Goal: Task Accomplishment & Management: Manage account settings

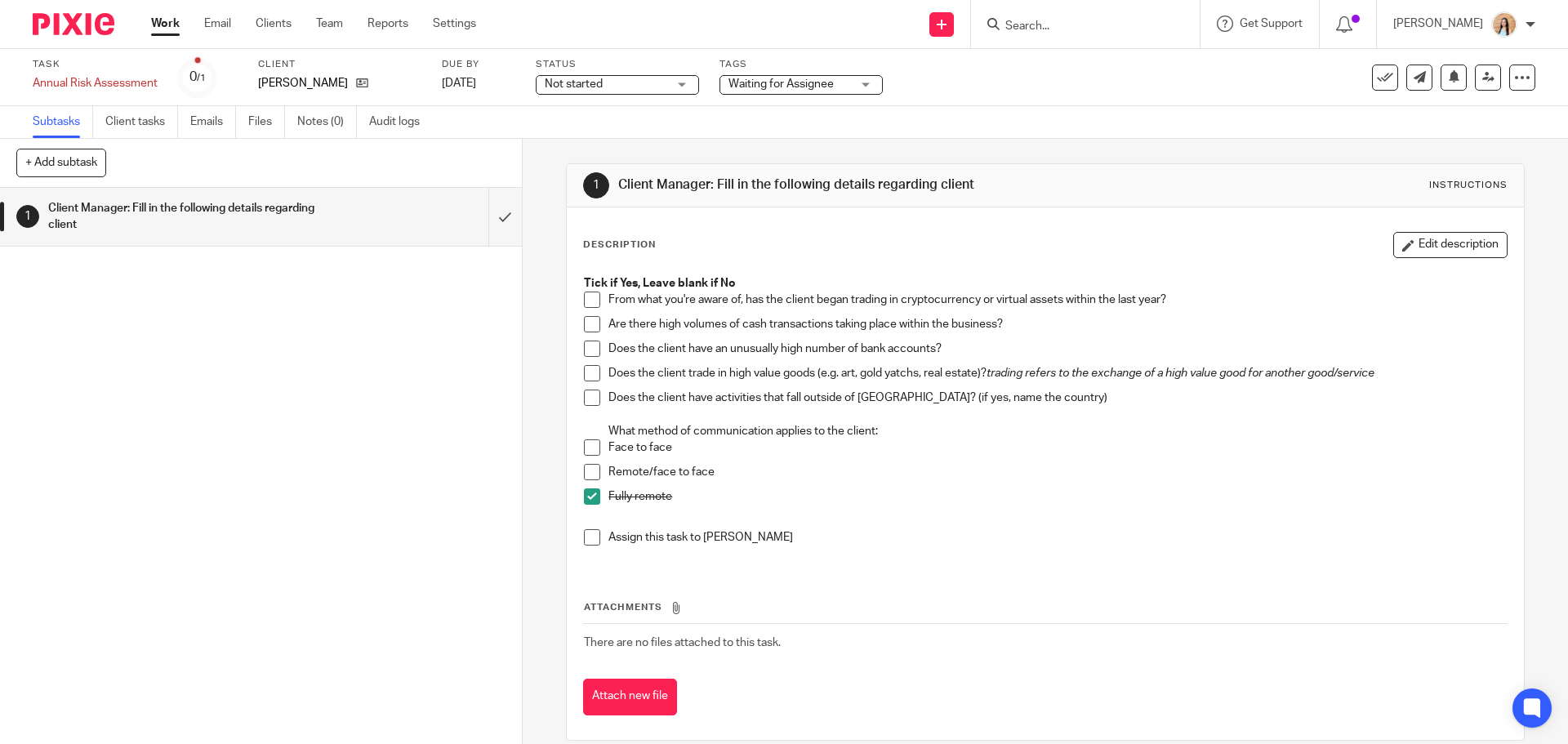
drag, startPoint x: 591, startPoint y: 475, endPoint x: 633, endPoint y: 458, distance: 45.3
click at [591, 475] on span at bounding box center [591, 472] width 16 height 16
click at [593, 497] on span at bounding box center [591, 496] width 16 height 16
click at [1377, 80] on icon at bounding box center [1385, 77] width 16 height 16
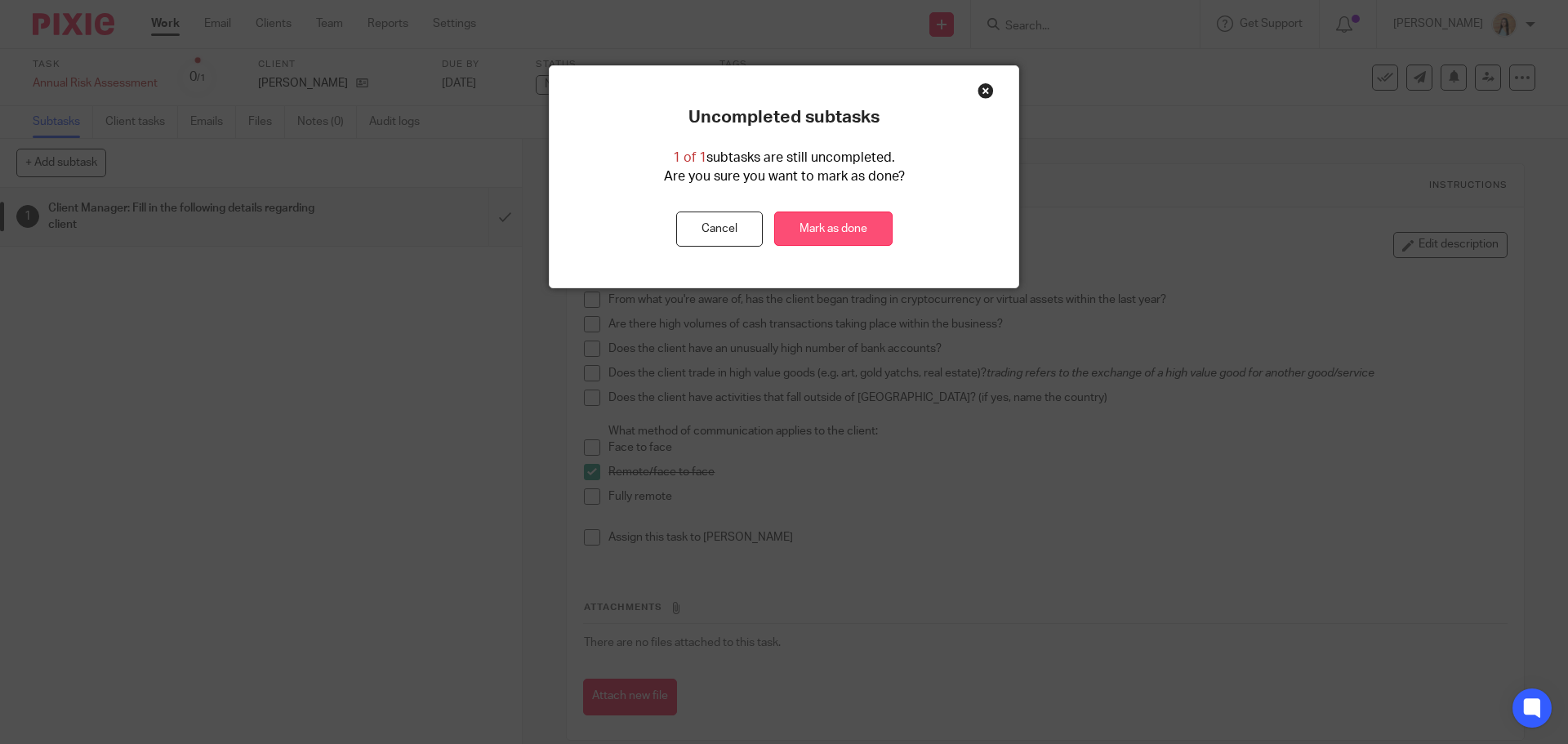
click at [805, 218] on link "Mark as done" at bounding box center [833, 228] width 118 height 35
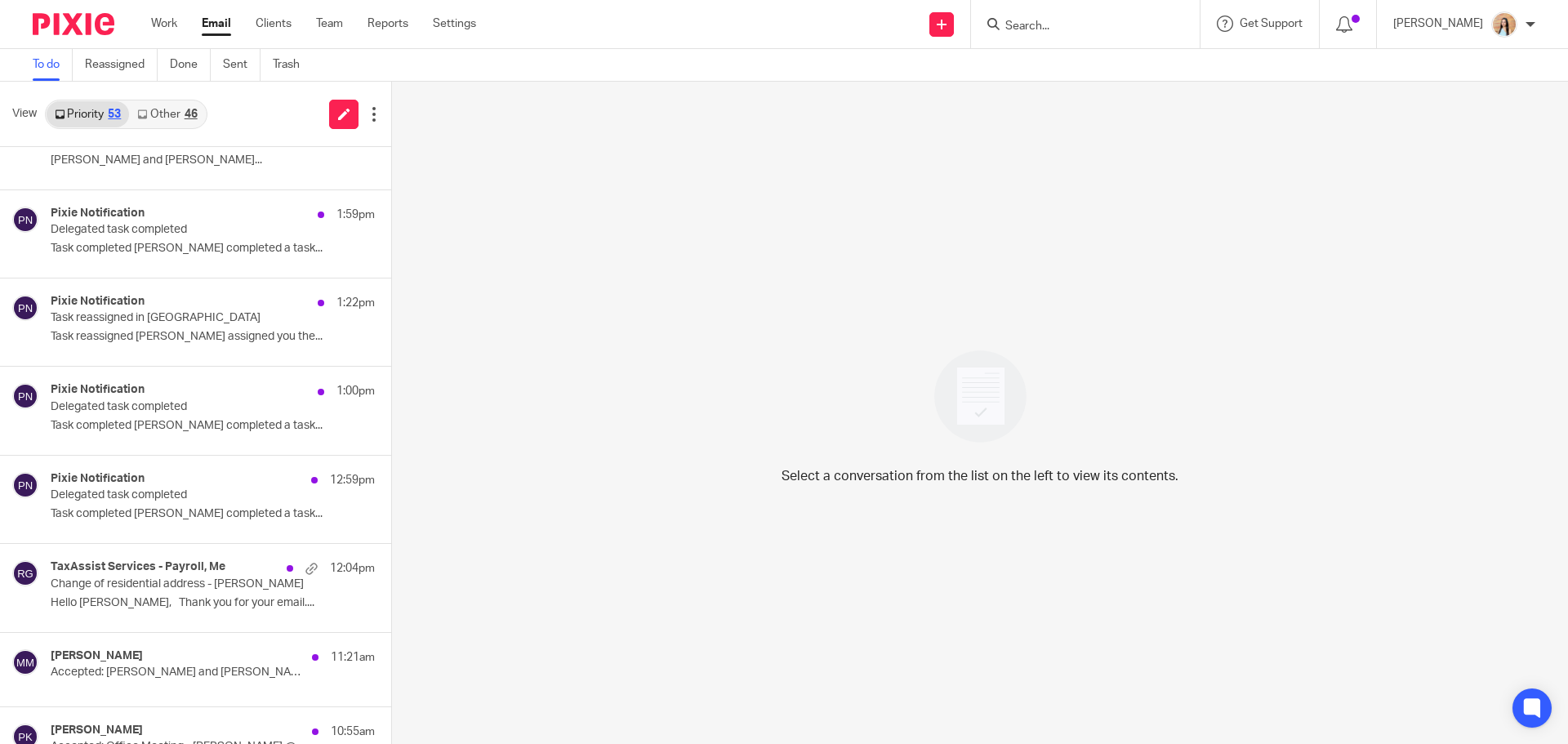
scroll to position [163, 0]
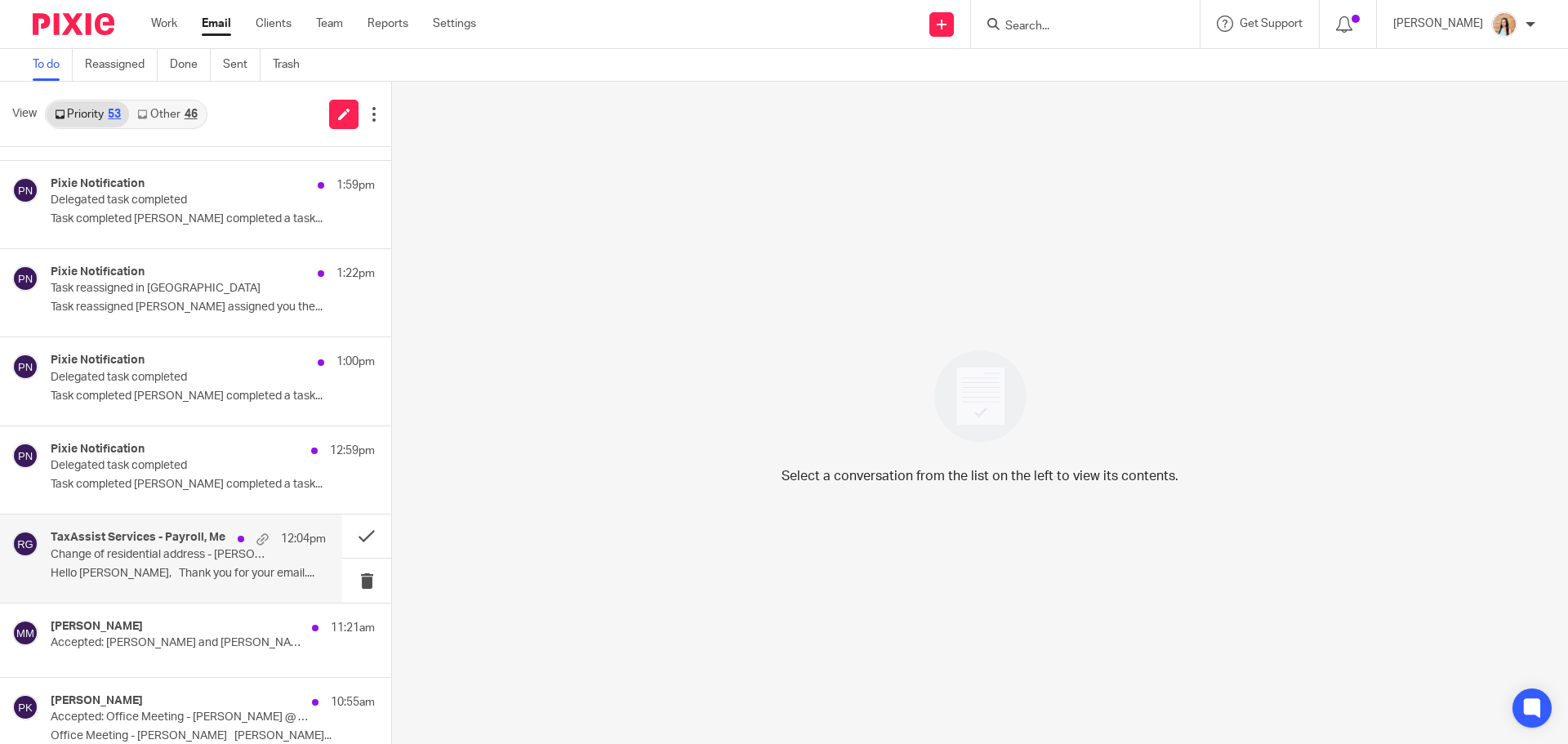
click at [162, 558] on p "Change of residential address - Anna Barker" at bounding box center [161, 555] width 221 height 14
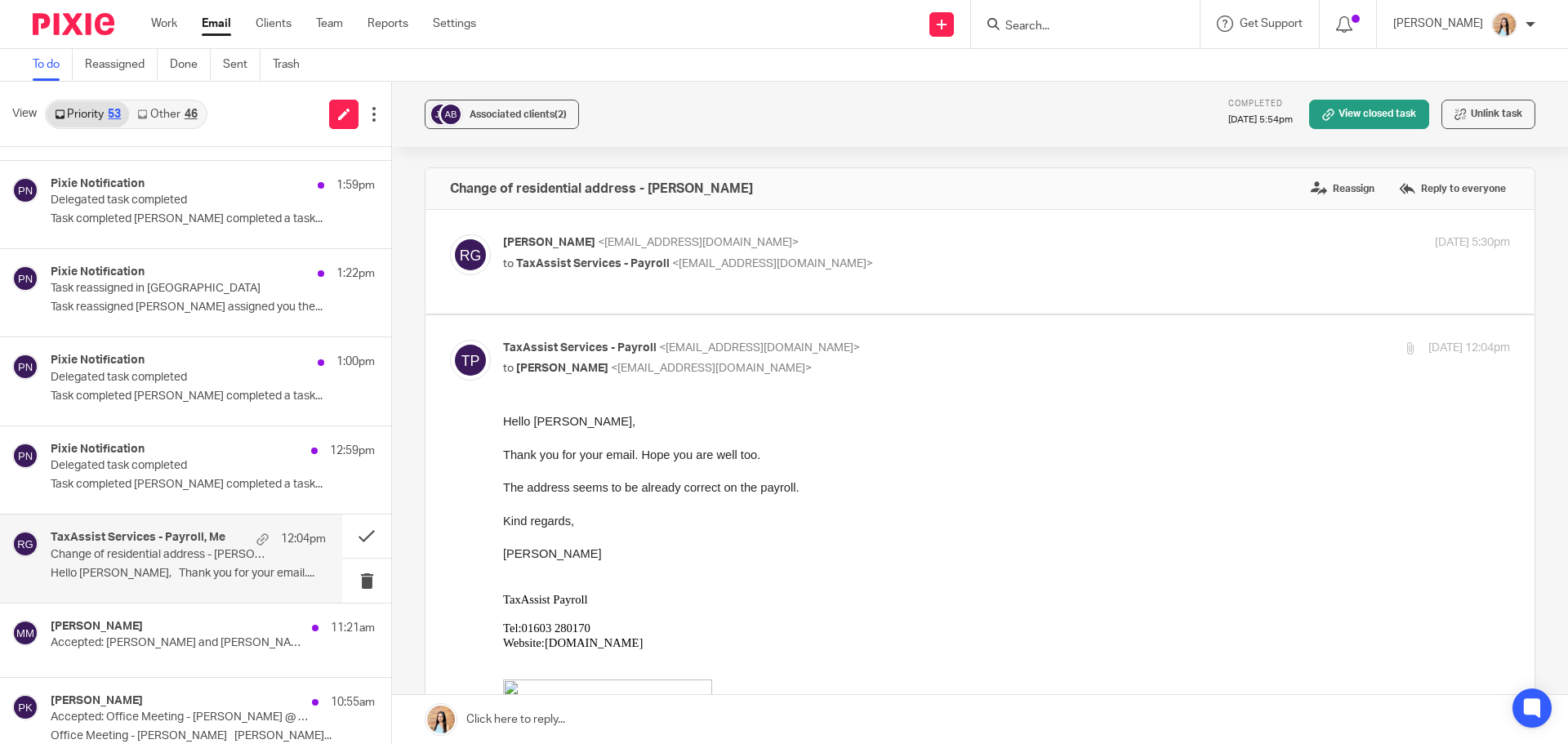
scroll to position [0, 0]
click at [585, 718] on link at bounding box center [979, 719] width 1176 height 49
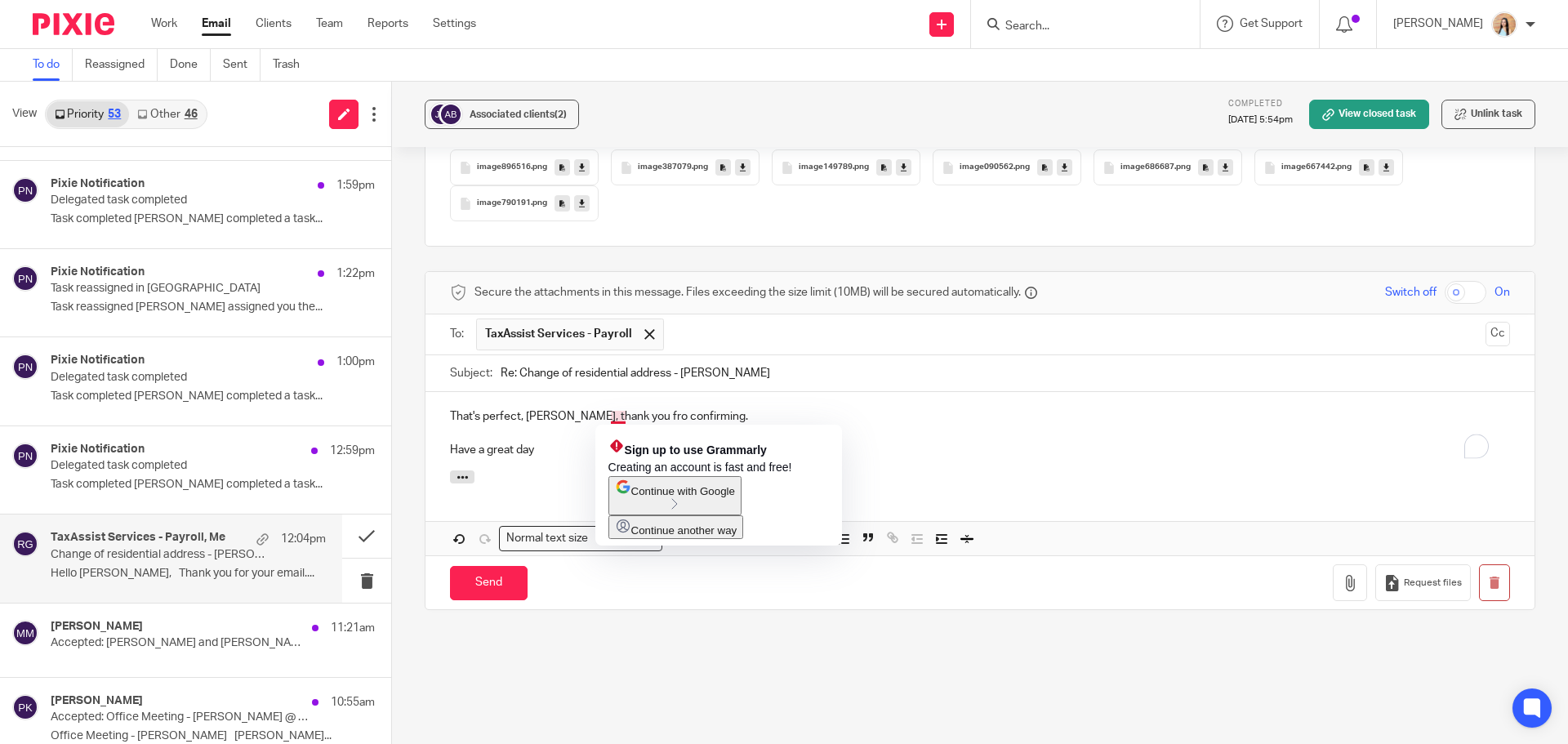
click at [611, 419] on p "That's perfect, Anna, thank you fro confirming." at bounding box center [980, 415] width 1061 height 16
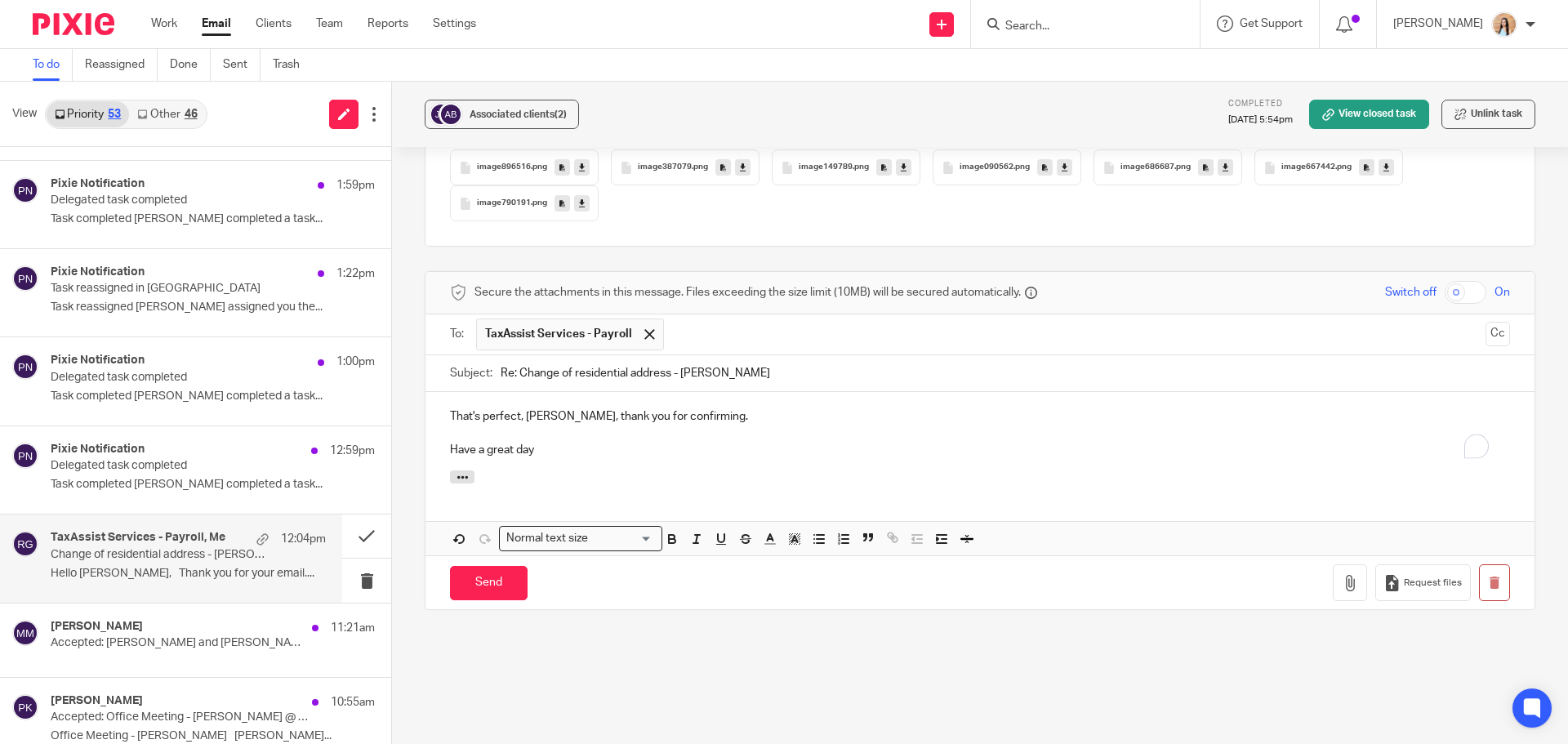
click at [596, 444] on p "Have a great day" at bounding box center [980, 449] width 1061 height 16
click at [498, 585] on input "Send" at bounding box center [488, 583] width 77 height 35
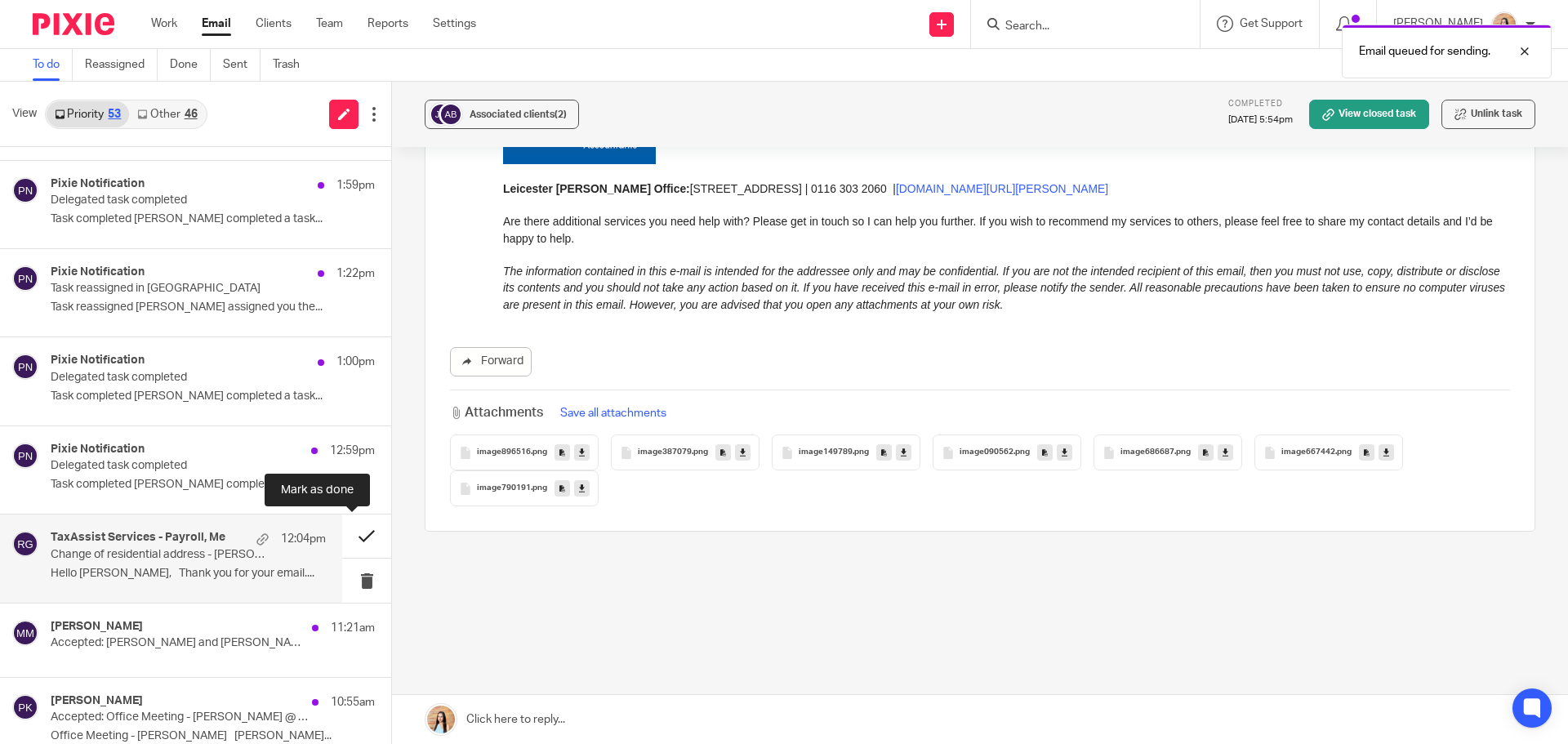
click at [345, 529] on button at bounding box center [366, 536] width 49 height 43
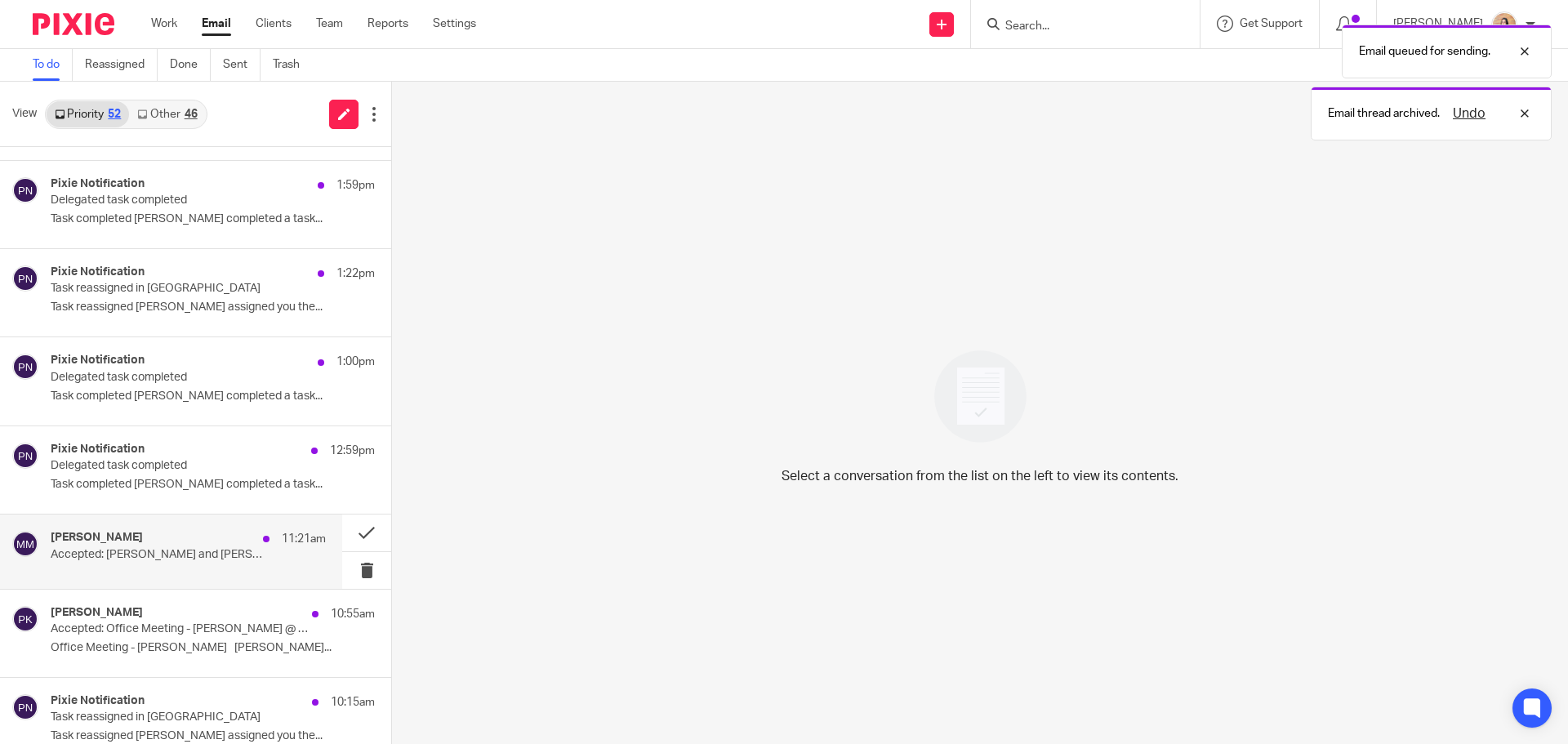
click at [183, 555] on p "Accepted: Matt McGarry and Jaz Grewal" at bounding box center [161, 555] width 221 height 14
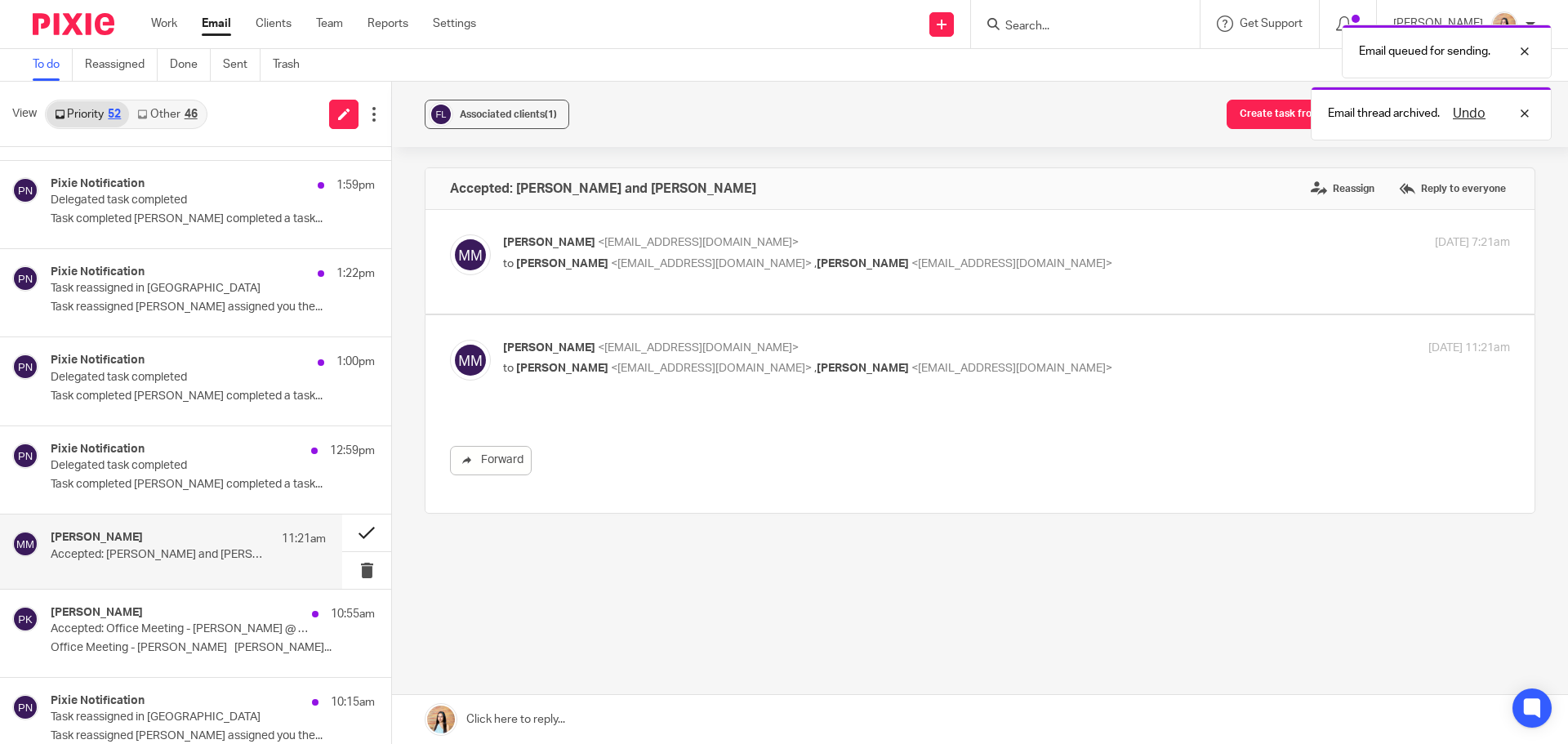
scroll to position [0, 0]
click at [342, 532] on button at bounding box center [366, 533] width 49 height 36
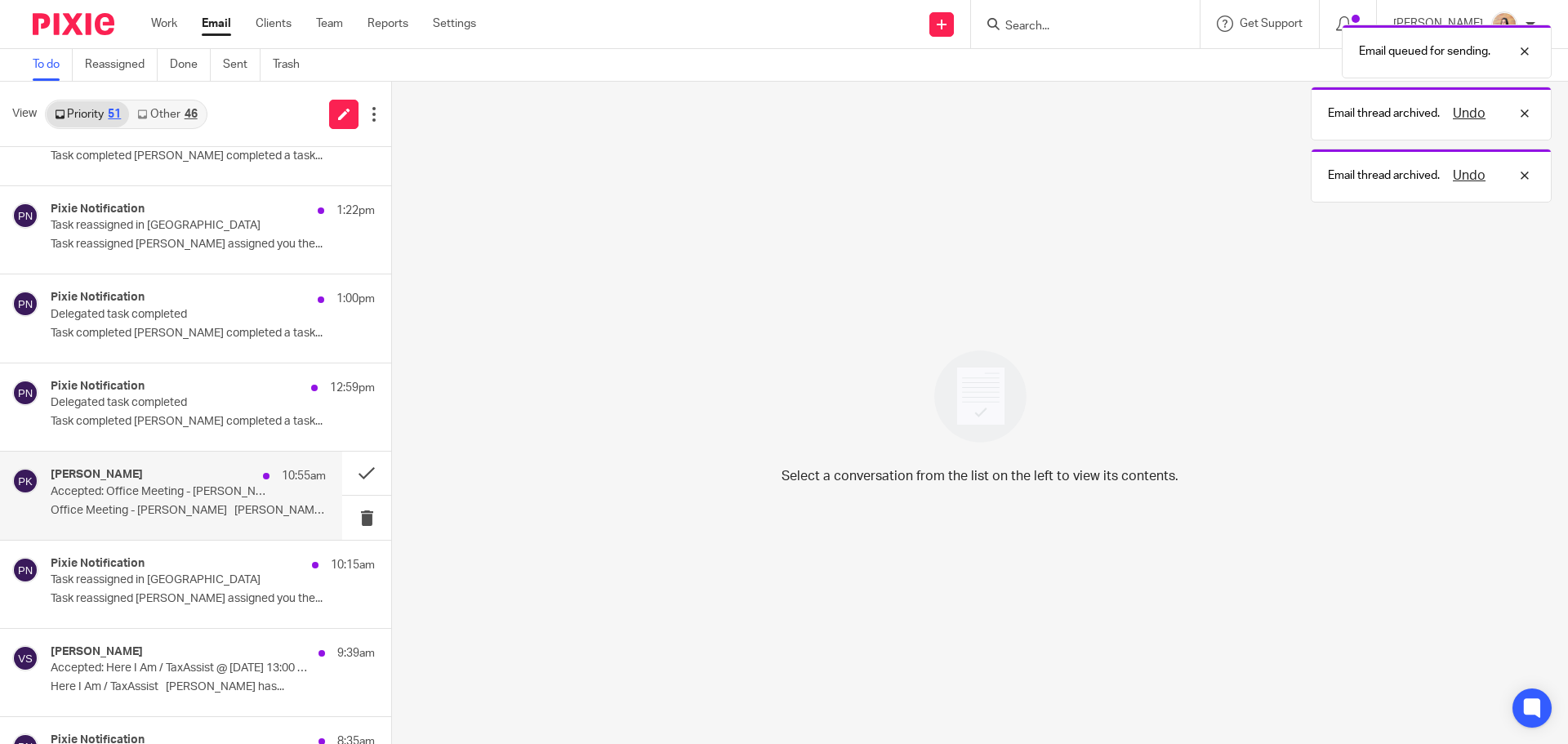
scroll to position [327, 0]
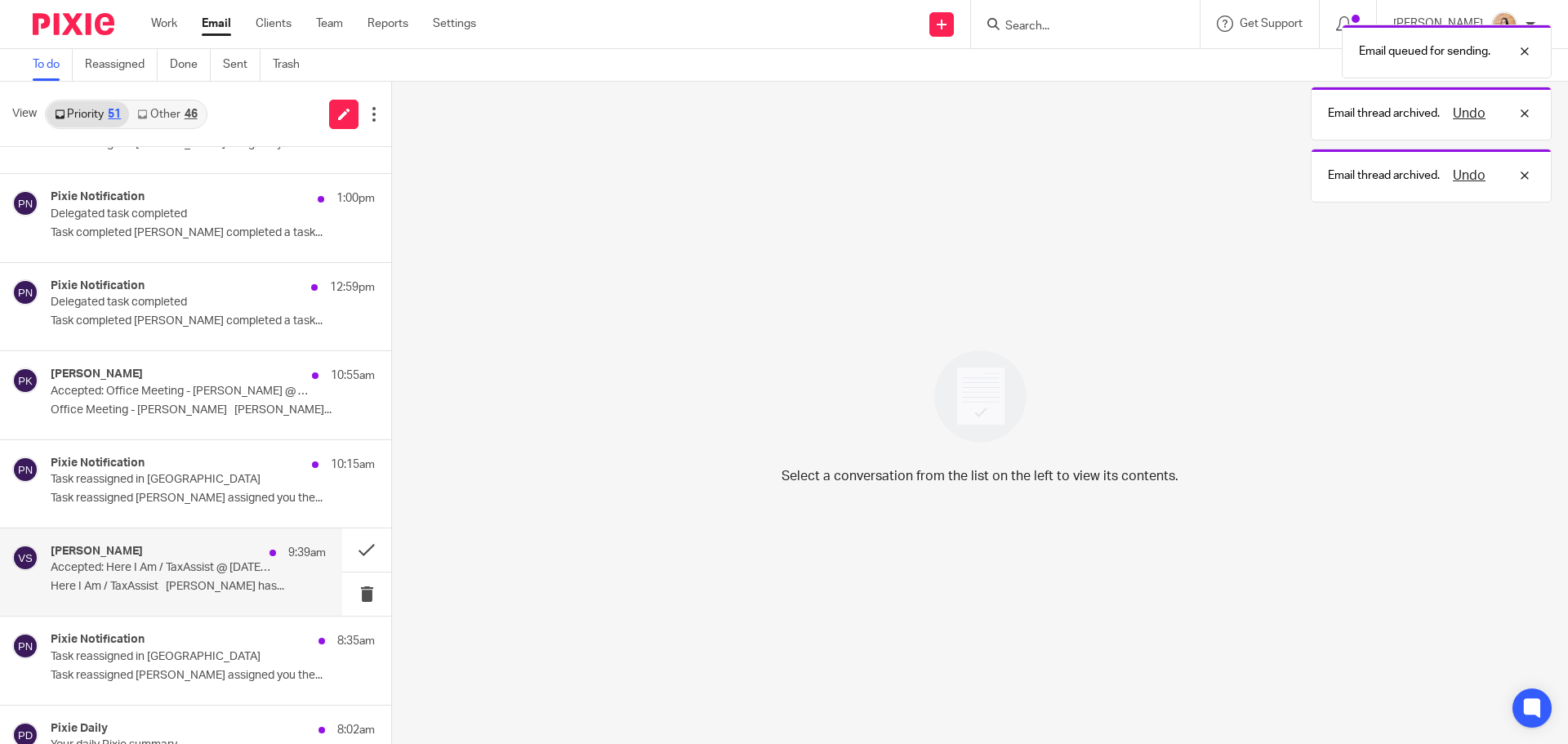
click at [247, 584] on p "Here I Am / TaxAssist Vitoria Silva has..." at bounding box center [188, 586] width 275 height 14
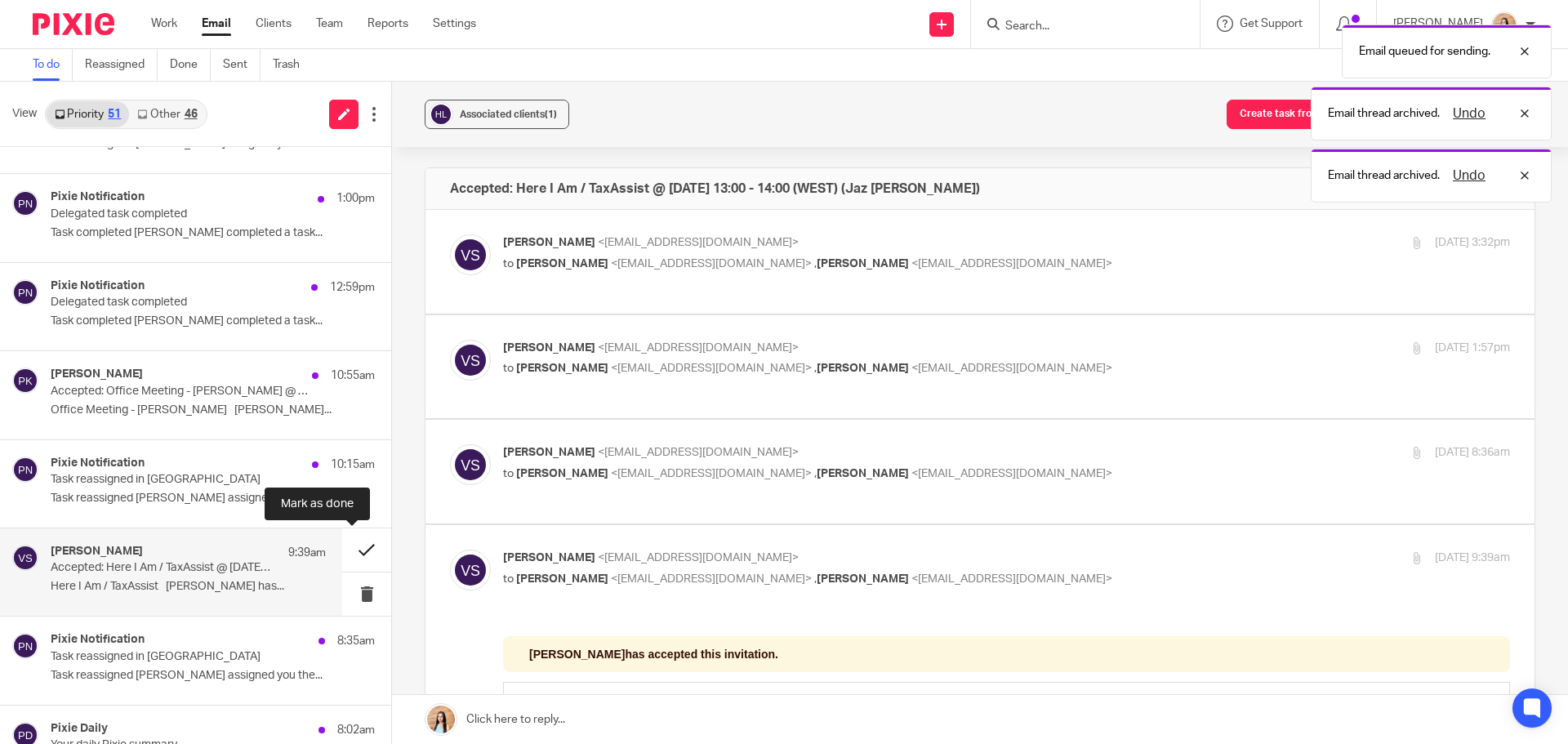
scroll to position [0, 0]
click at [364, 544] on button at bounding box center [366, 549] width 49 height 43
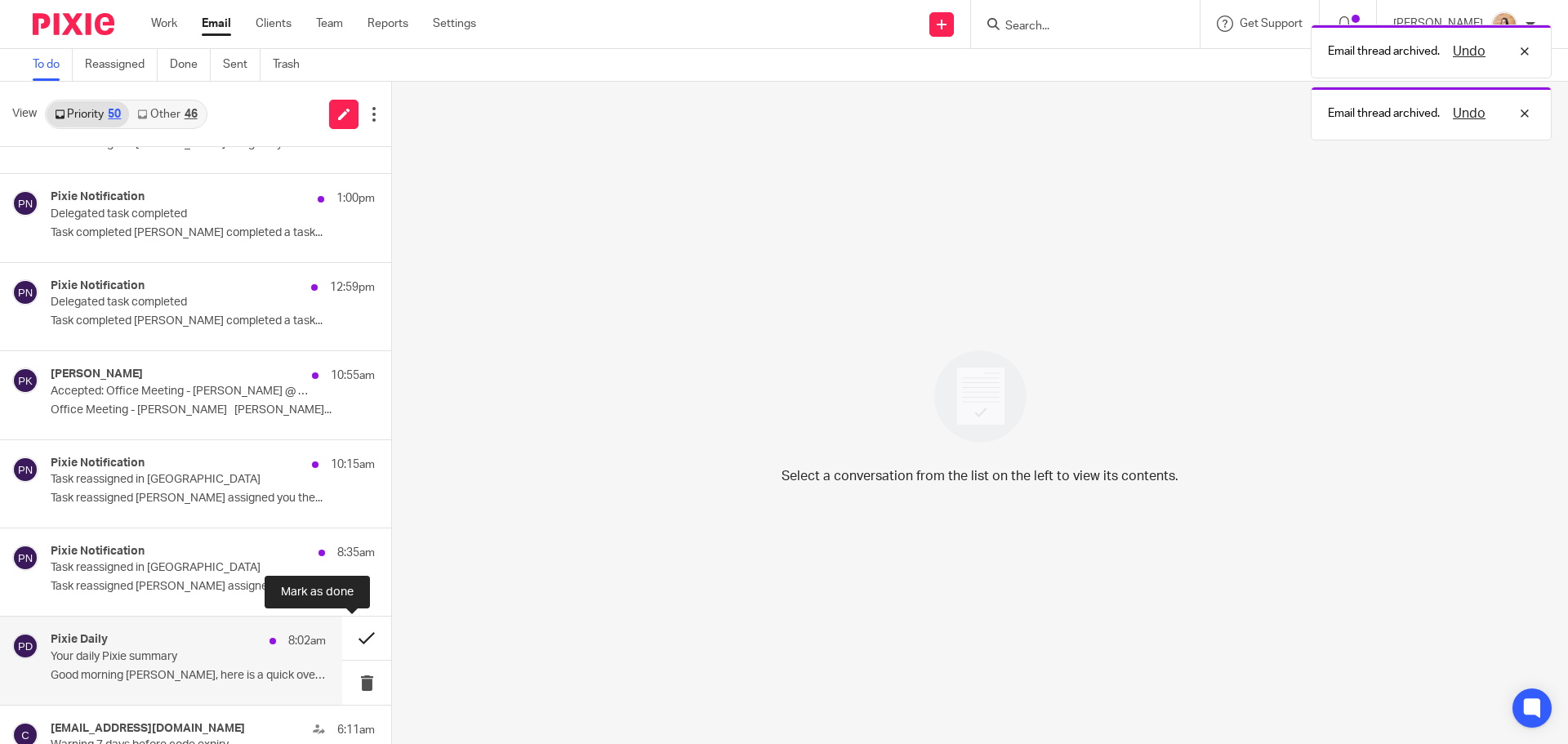
click at [352, 638] on button at bounding box center [366, 637] width 49 height 43
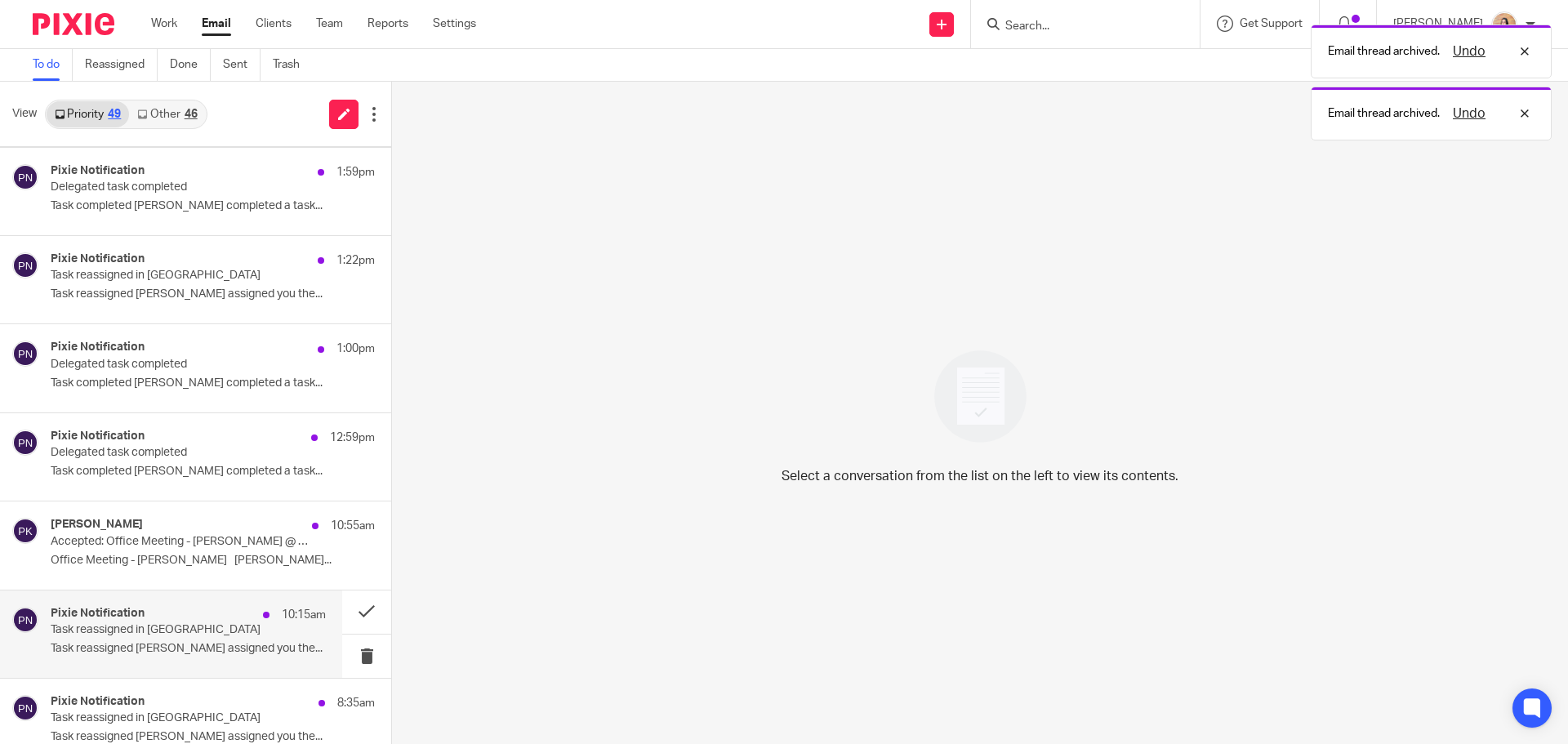
scroll to position [163, 0]
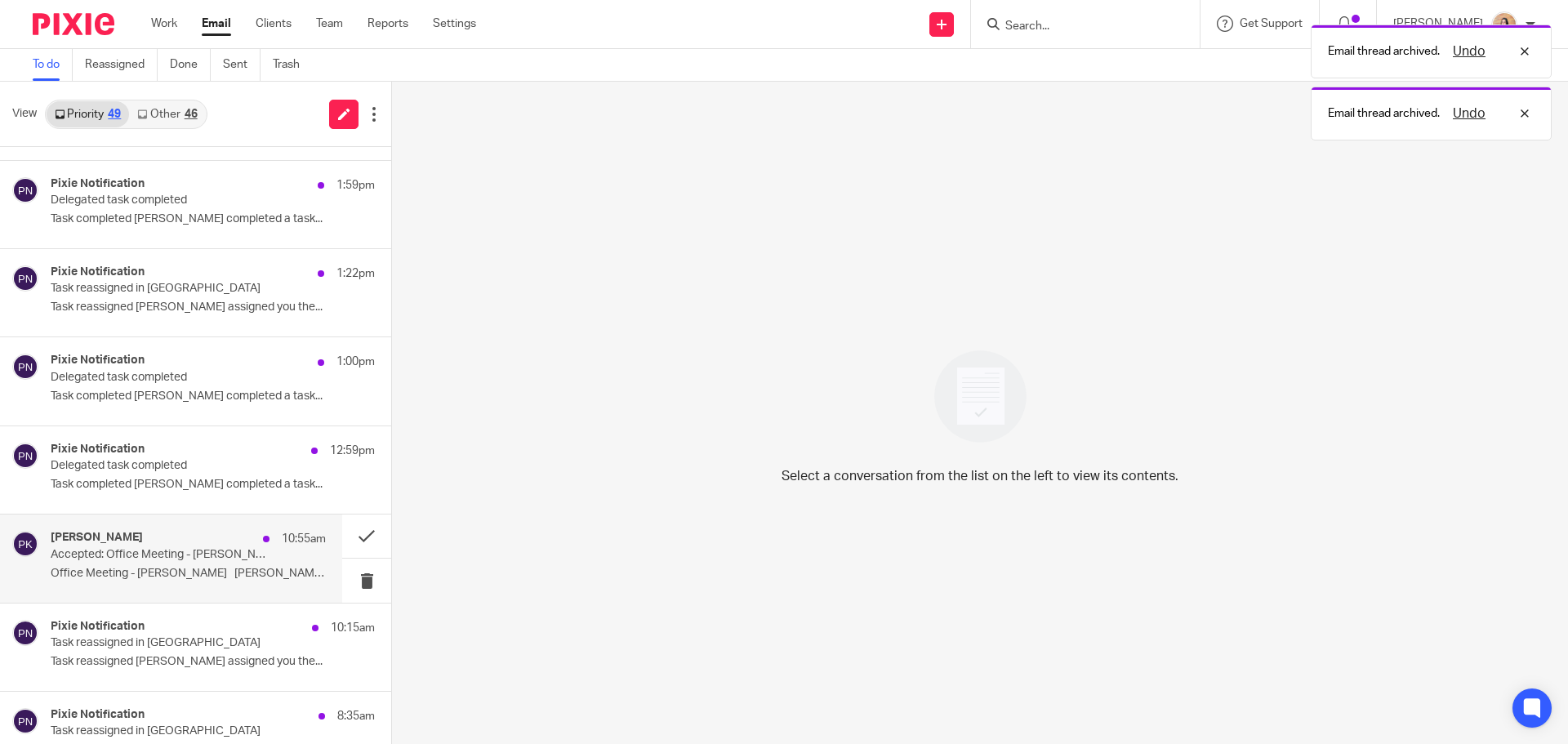
click at [216, 543] on div "pansy khurana 10:55am" at bounding box center [188, 539] width 275 height 16
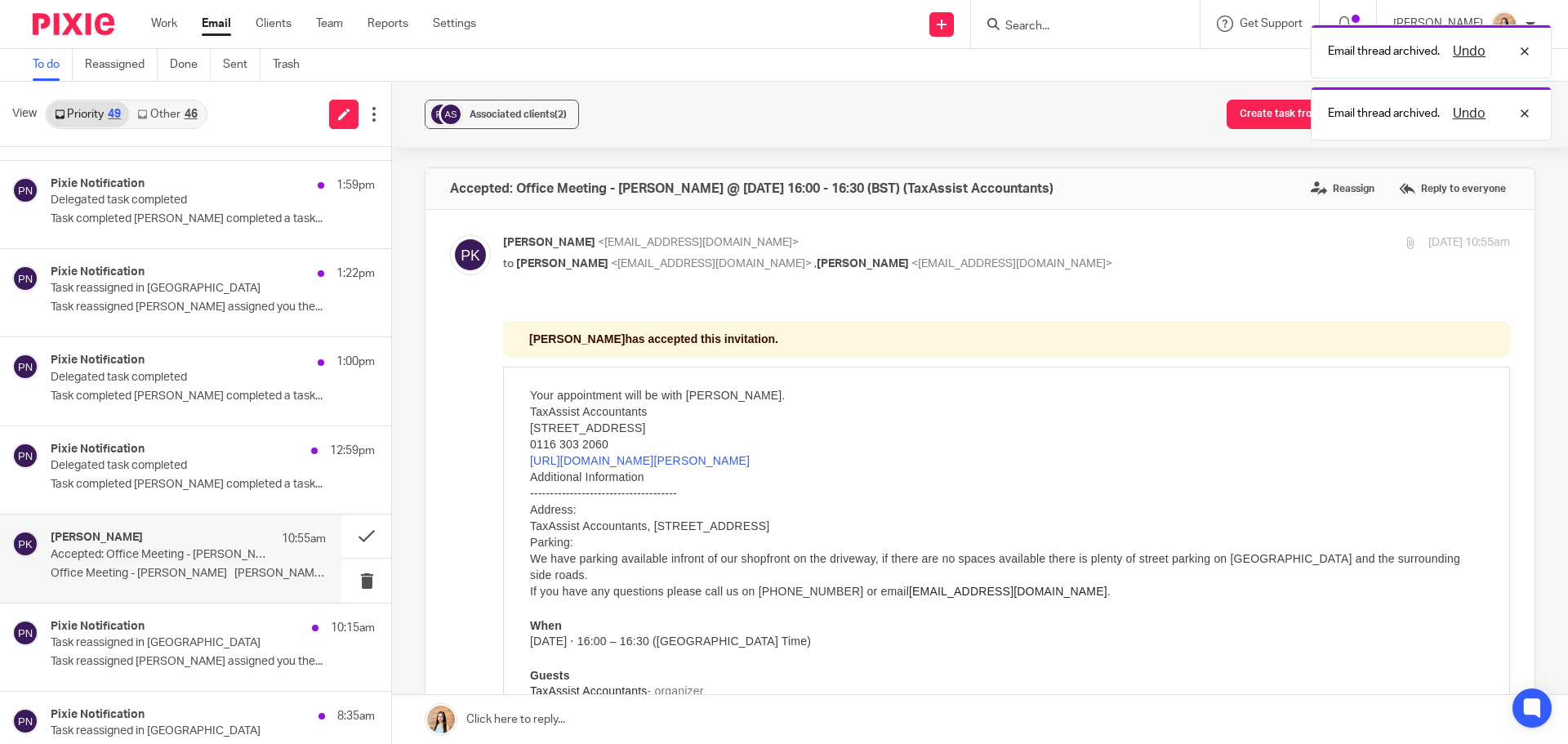
scroll to position [0, 0]
click at [342, 542] on button at bounding box center [366, 536] width 49 height 43
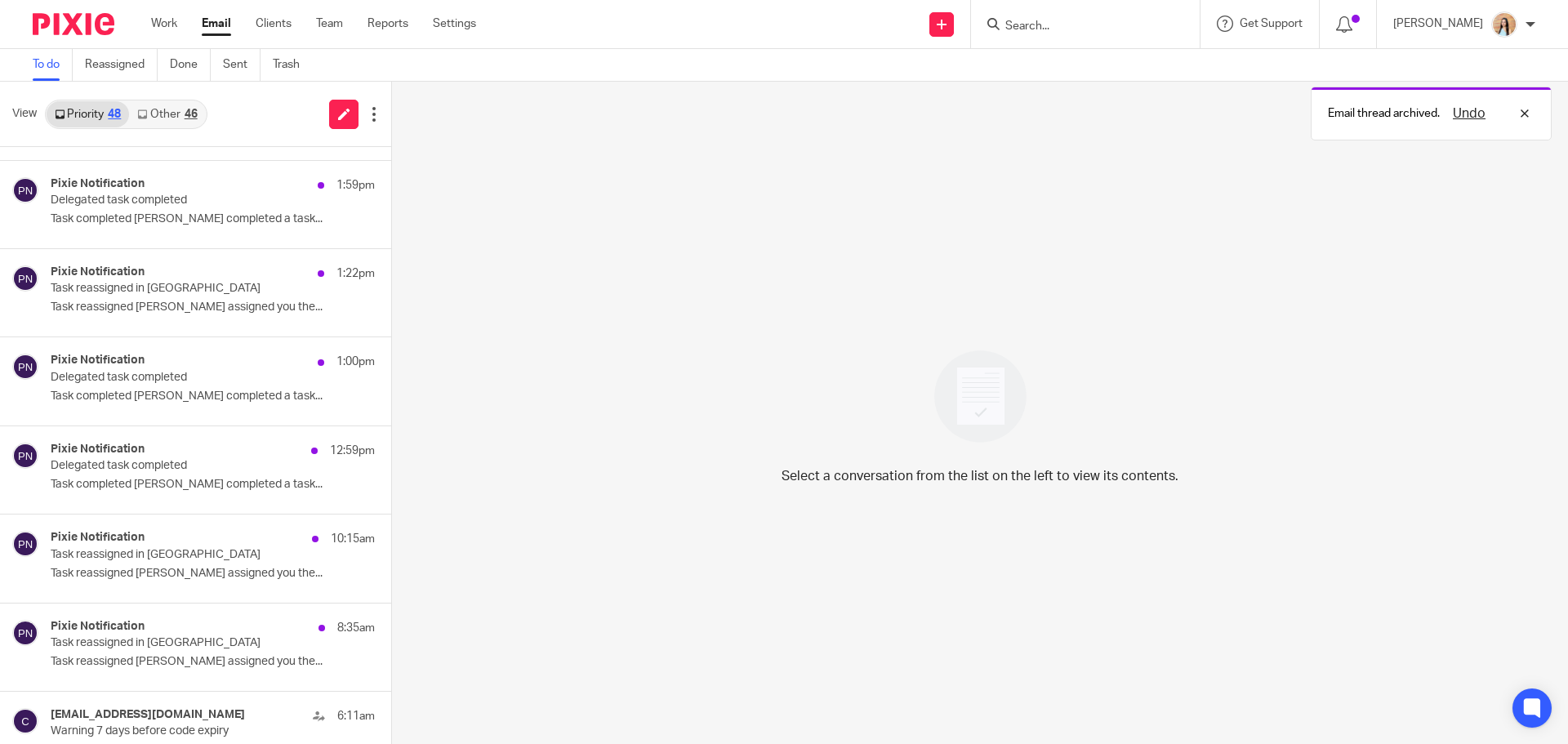
click at [183, 105] on link "Other 46" at bounding box center [167, 114] width 76 height 26
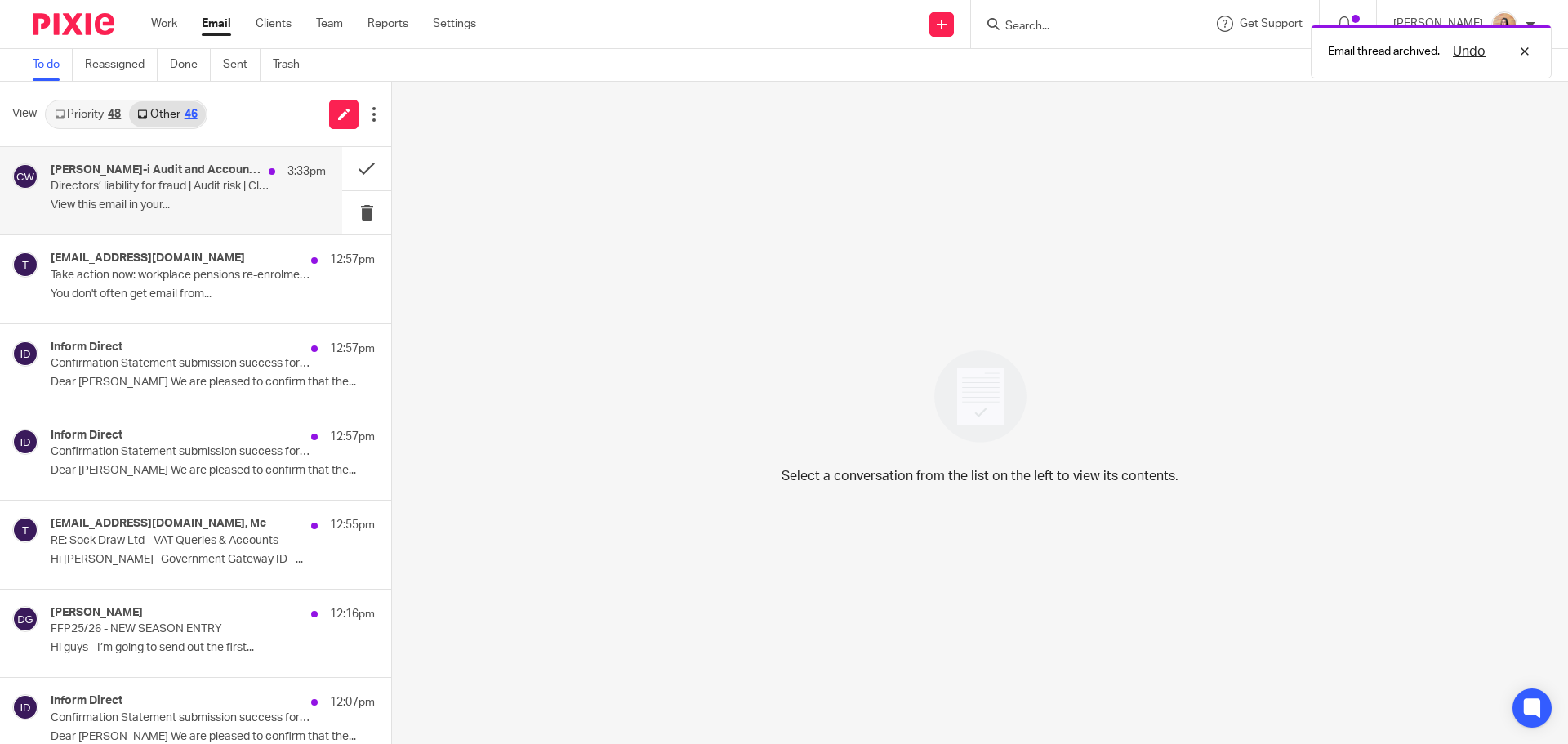
click at [187, 174] on h4 "Croner-i Audit and Accounting Weekly" at bounding box center [156, 170] width 210 height 14
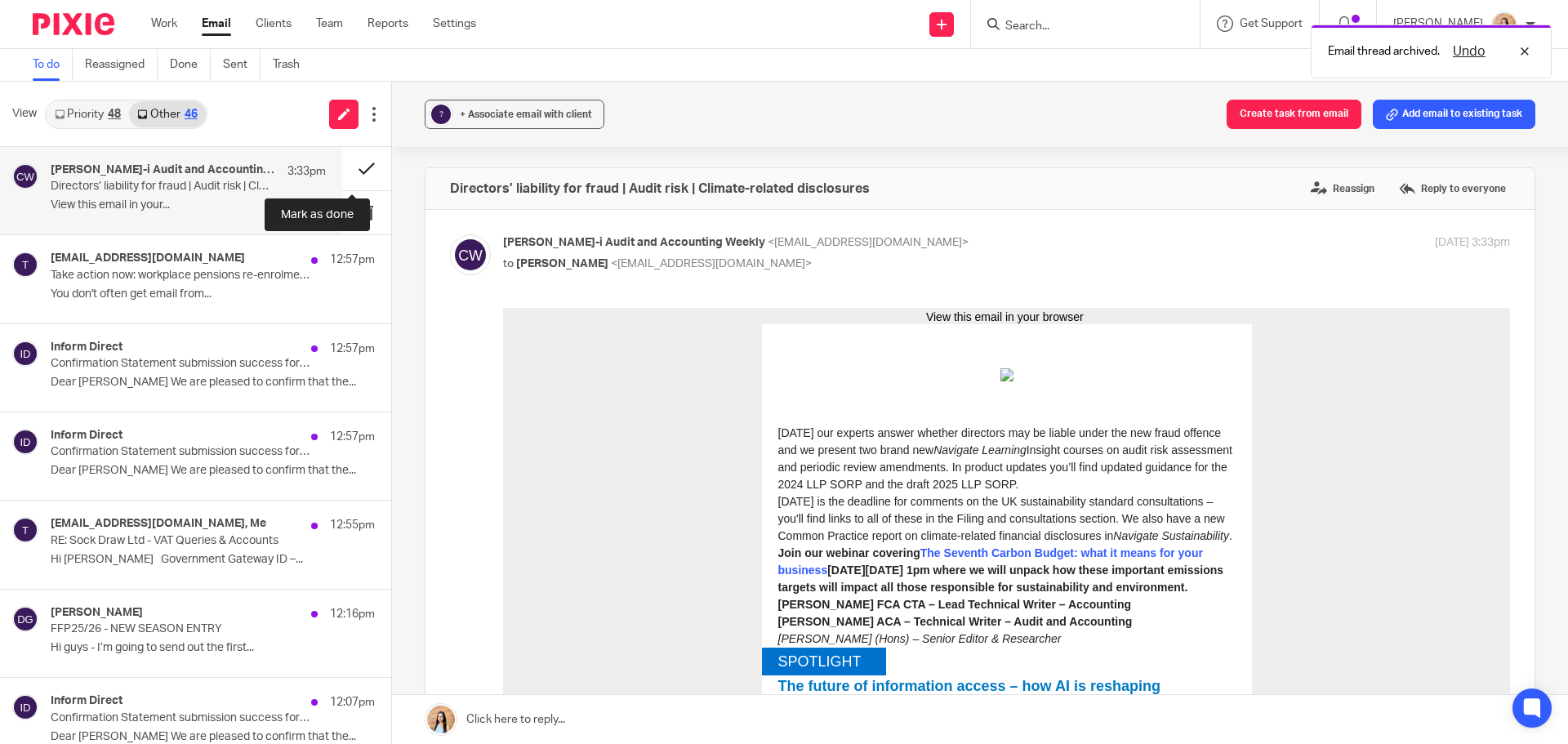
click at [351, 167] on button at bounding box center [366, 168] width 49 height 43
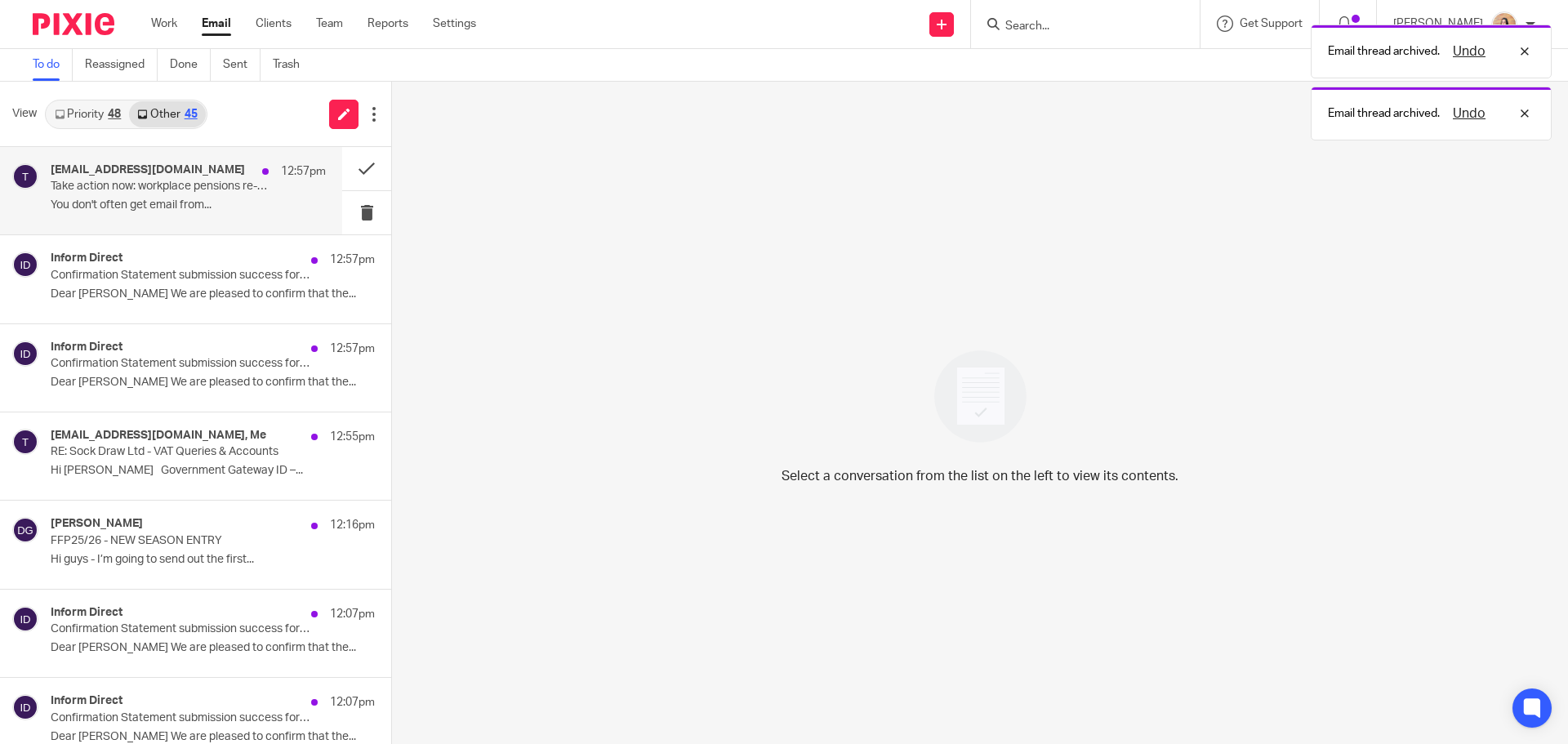
click at [181, 211] on p "You don't often get email from..." at bounding box center [188, 205] width 275 height 14
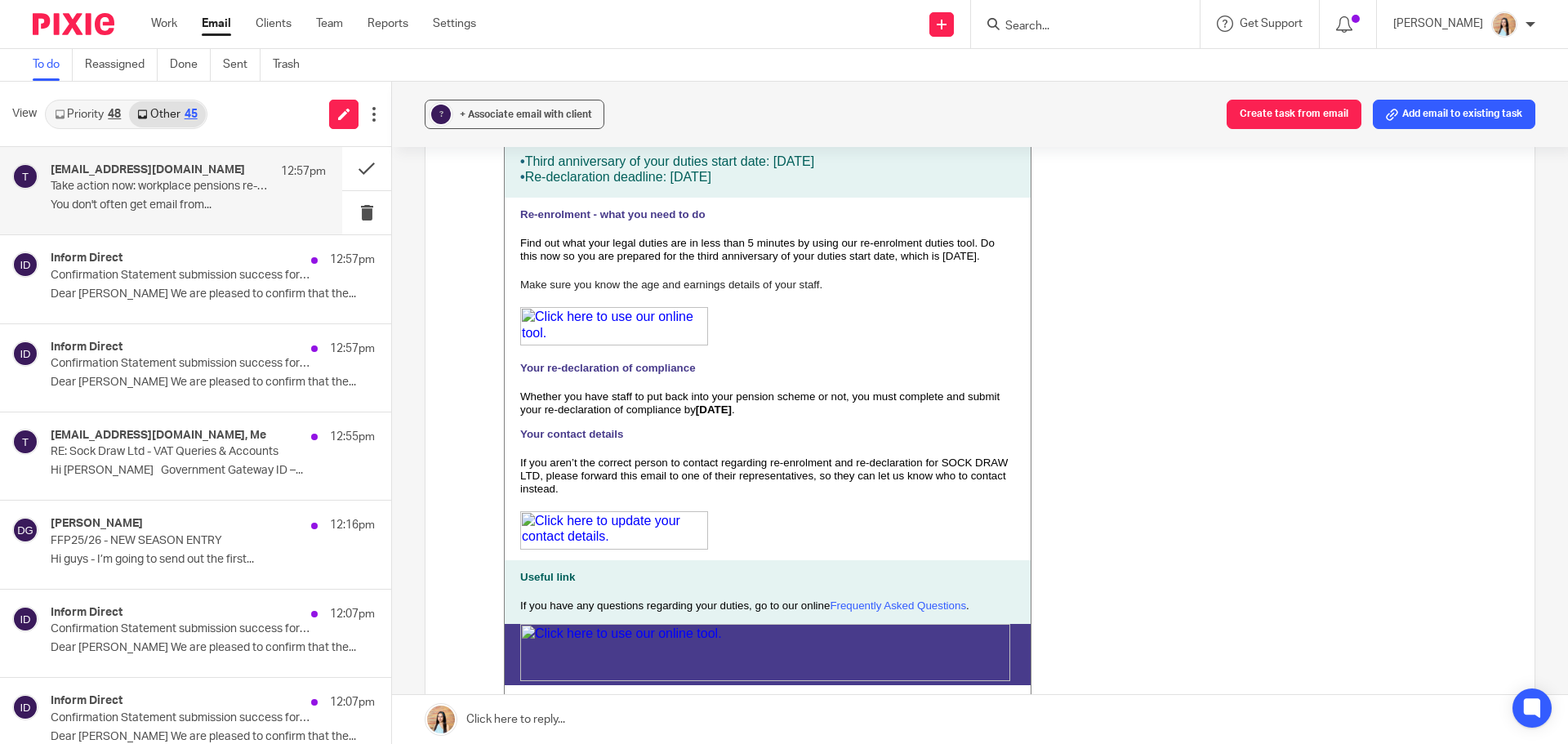
scroll to position [653, 0]
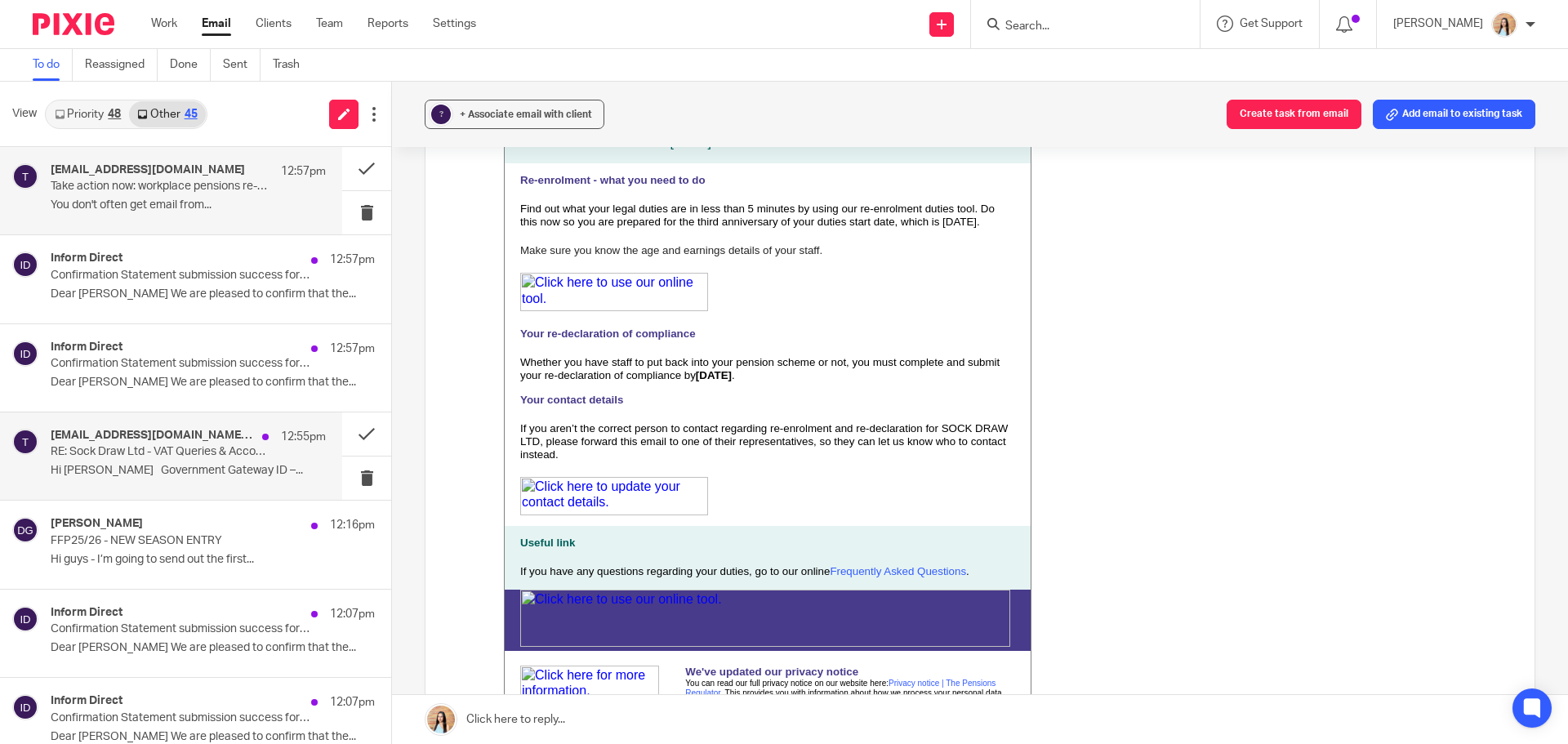
click at [122, 460] on div "tej@sockdrawltd.co.uk, Me 12:55pm RE: Sock Draw Ltd - VAT Queries & Accounts Hi…" at bounding box center [188, 456] width 275 height 54
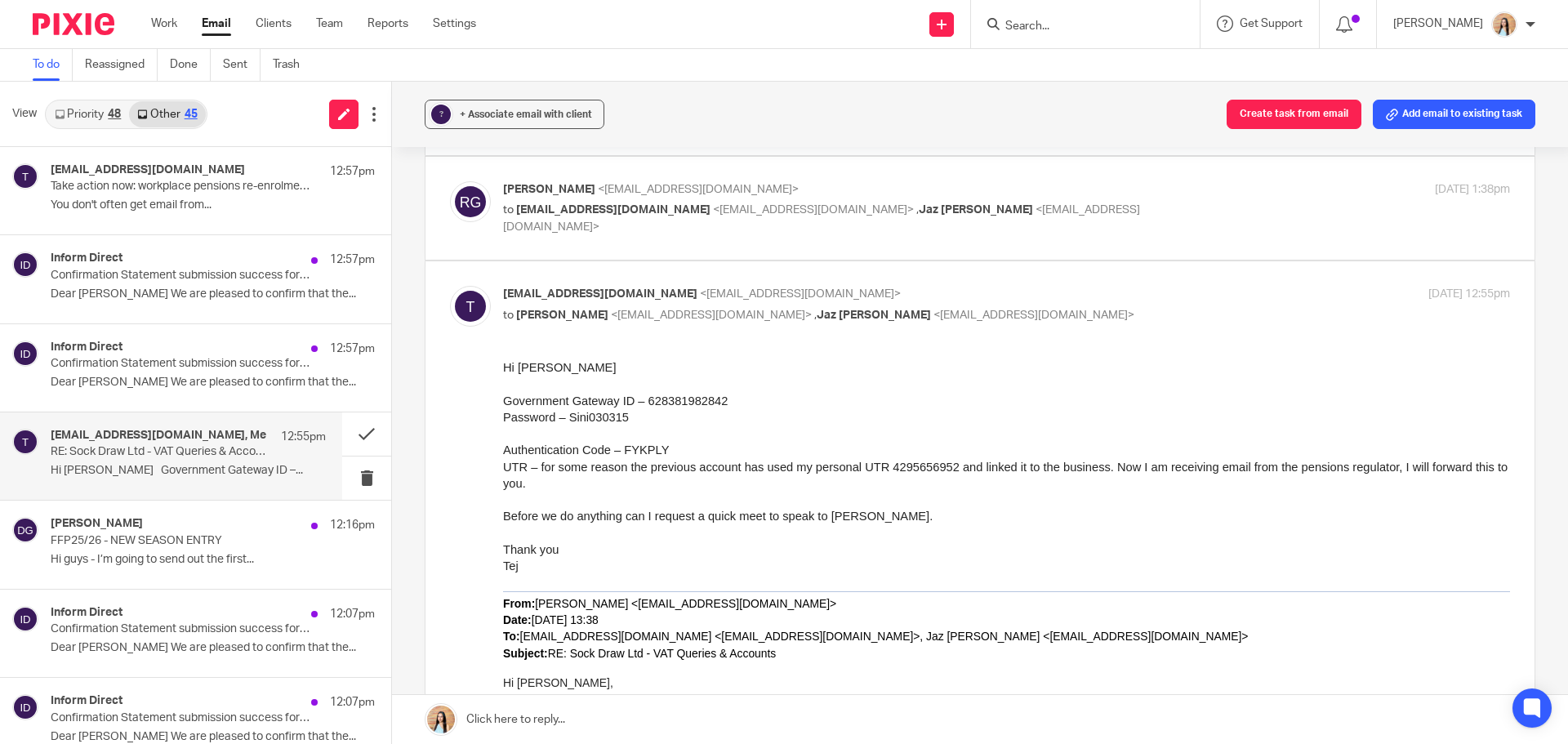
scroll to position [163, 0]
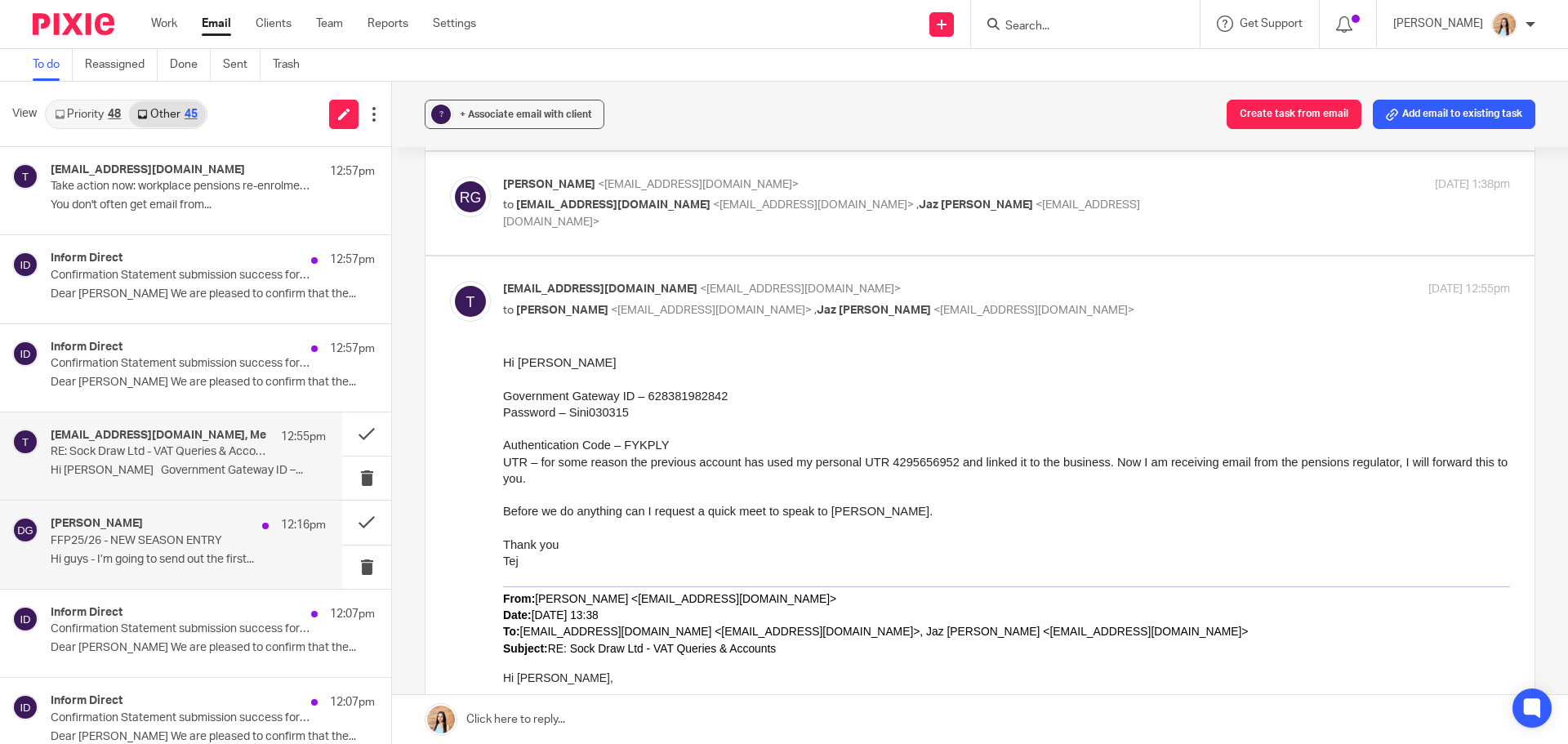
click at [194, 532] on div "Dave Goodman 12:16pm" at bounding box center [188, 524] width 275 height 16
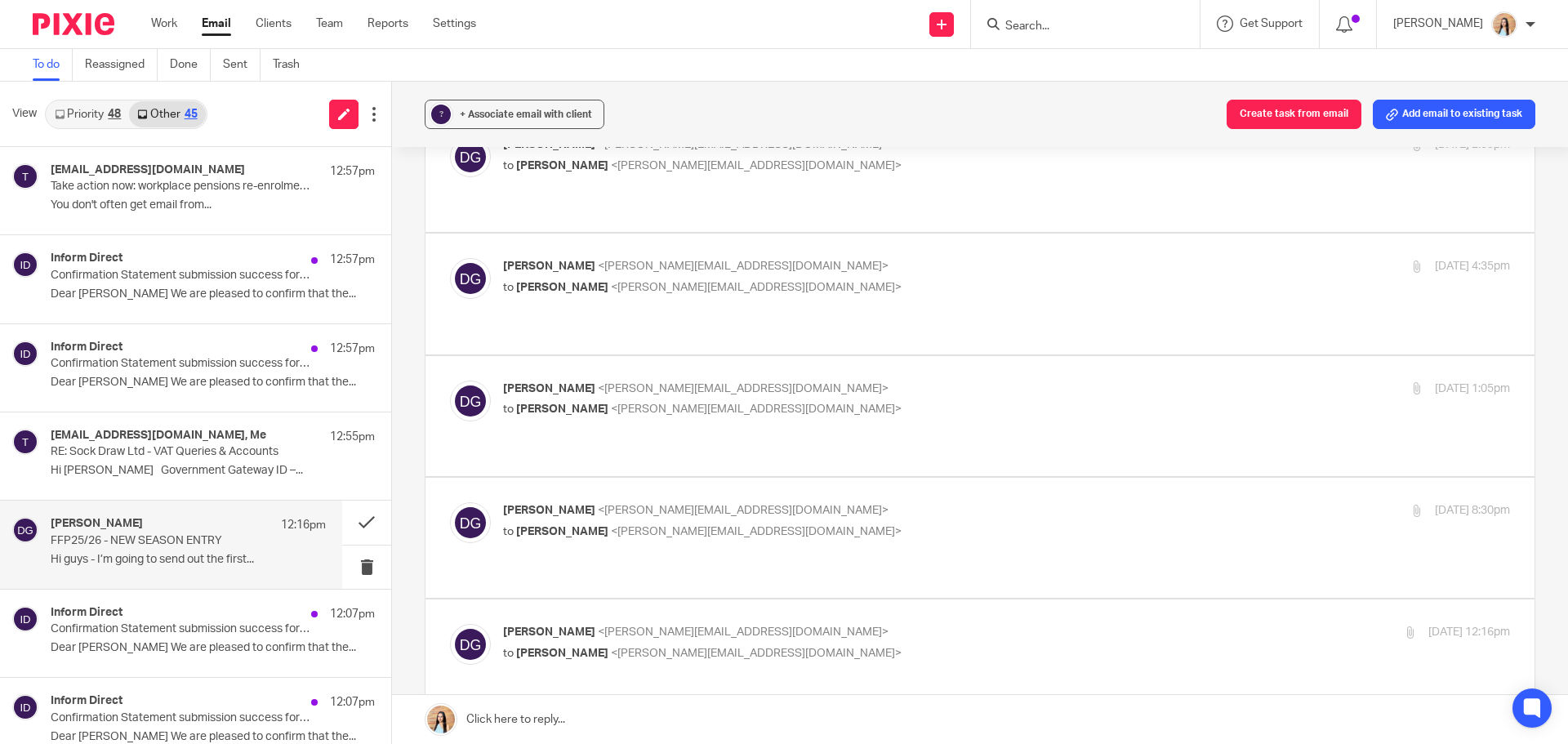
scroll to position [327, 0]
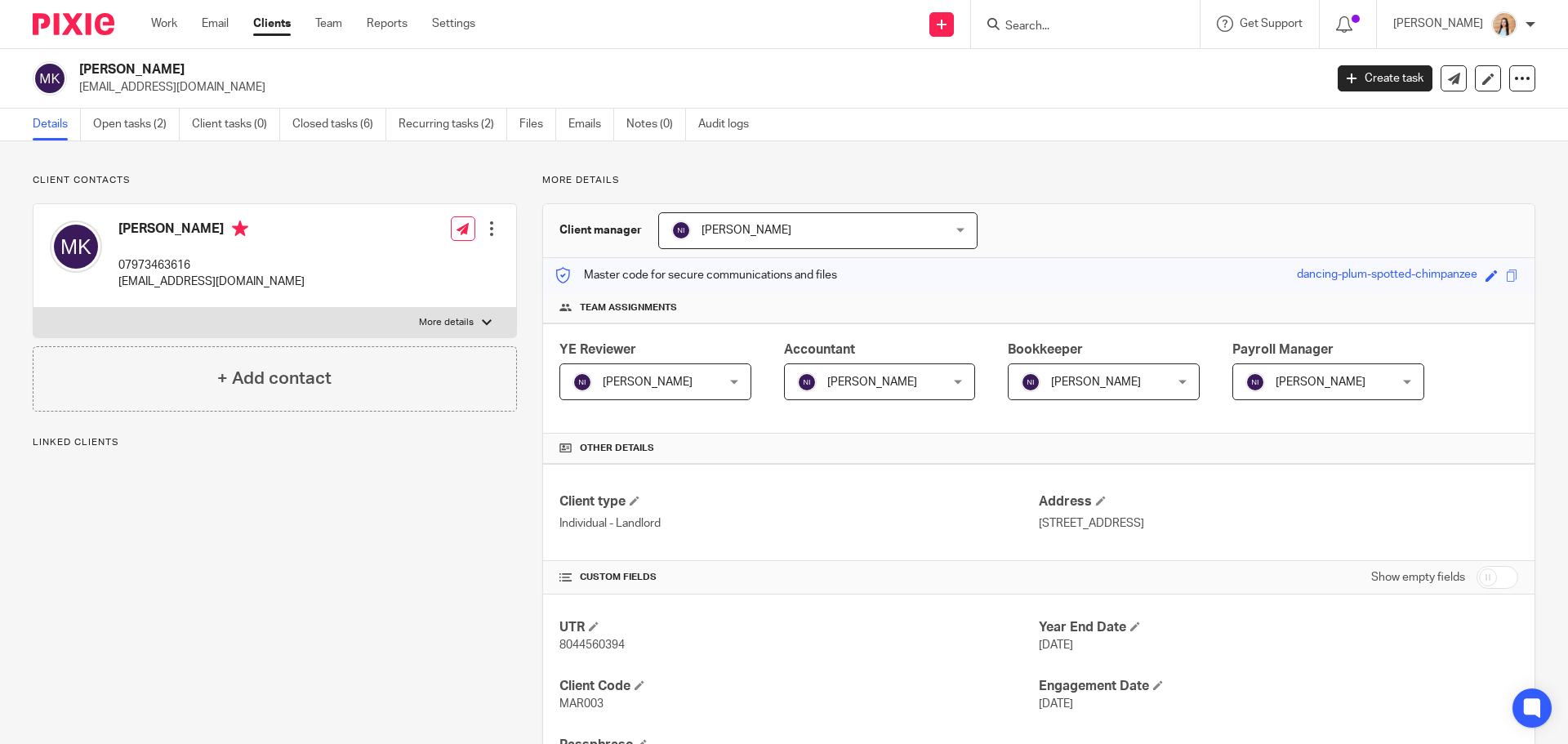
click at [493, 328] on label "More details" at bounding box center [274, 322] width 483 height 30
click at [33, 308] on input "More details" at bounding box center [32, 307] width 1 height 1
checkbox input "true"
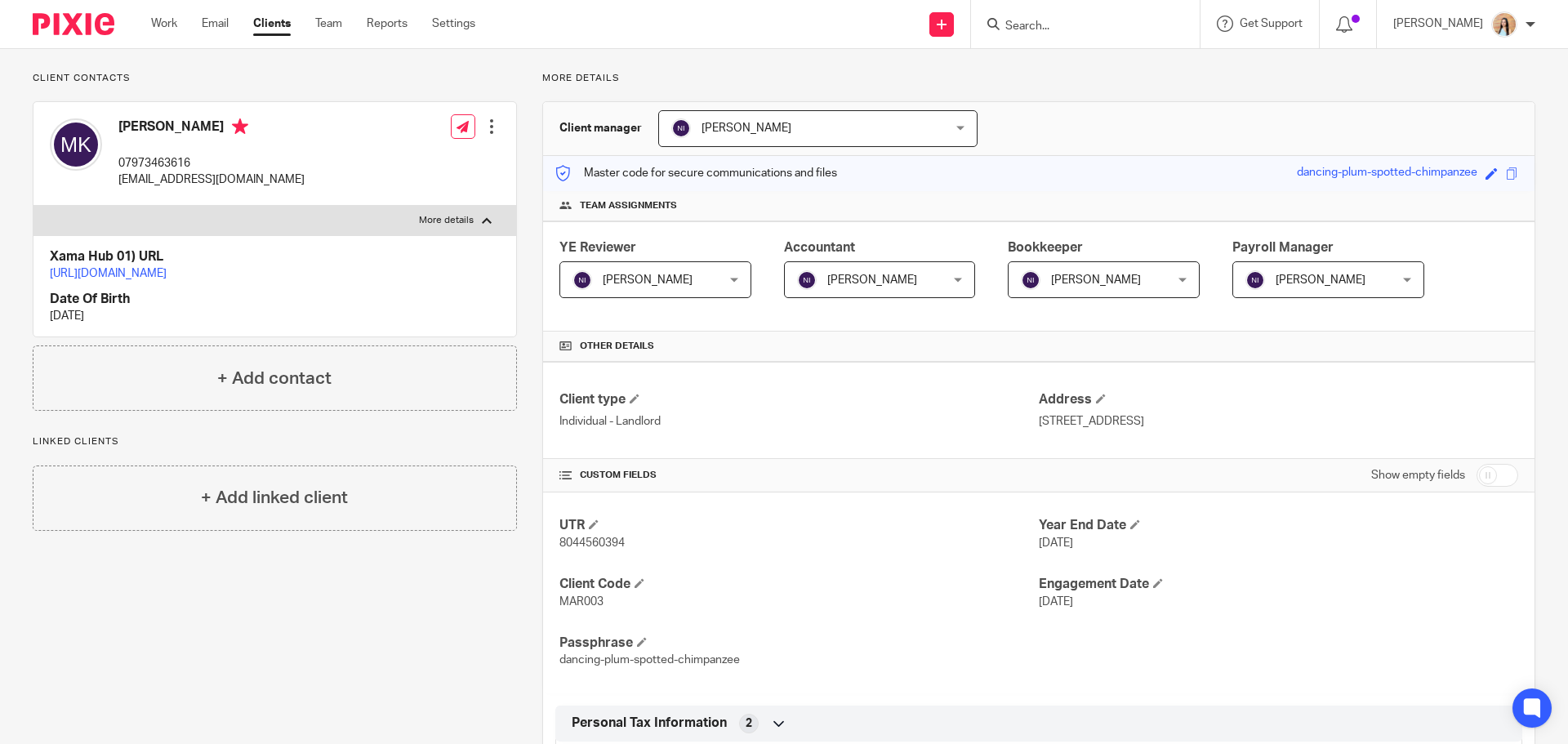
scroll to position [81, 0]
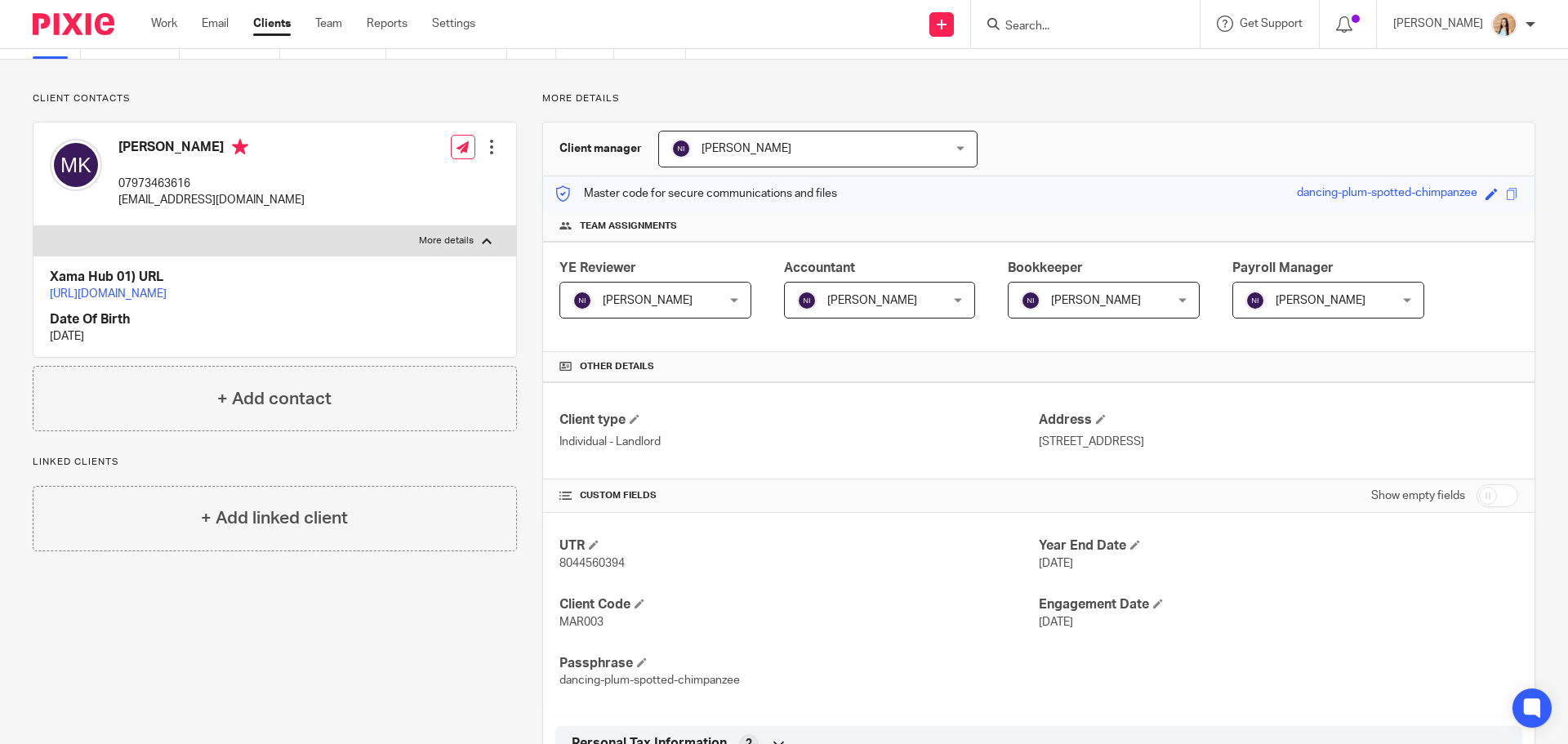
click at [588, 627] on span "MAR003" at bounding box center [582, 622] width 44 height 11
copy span "MAR003"
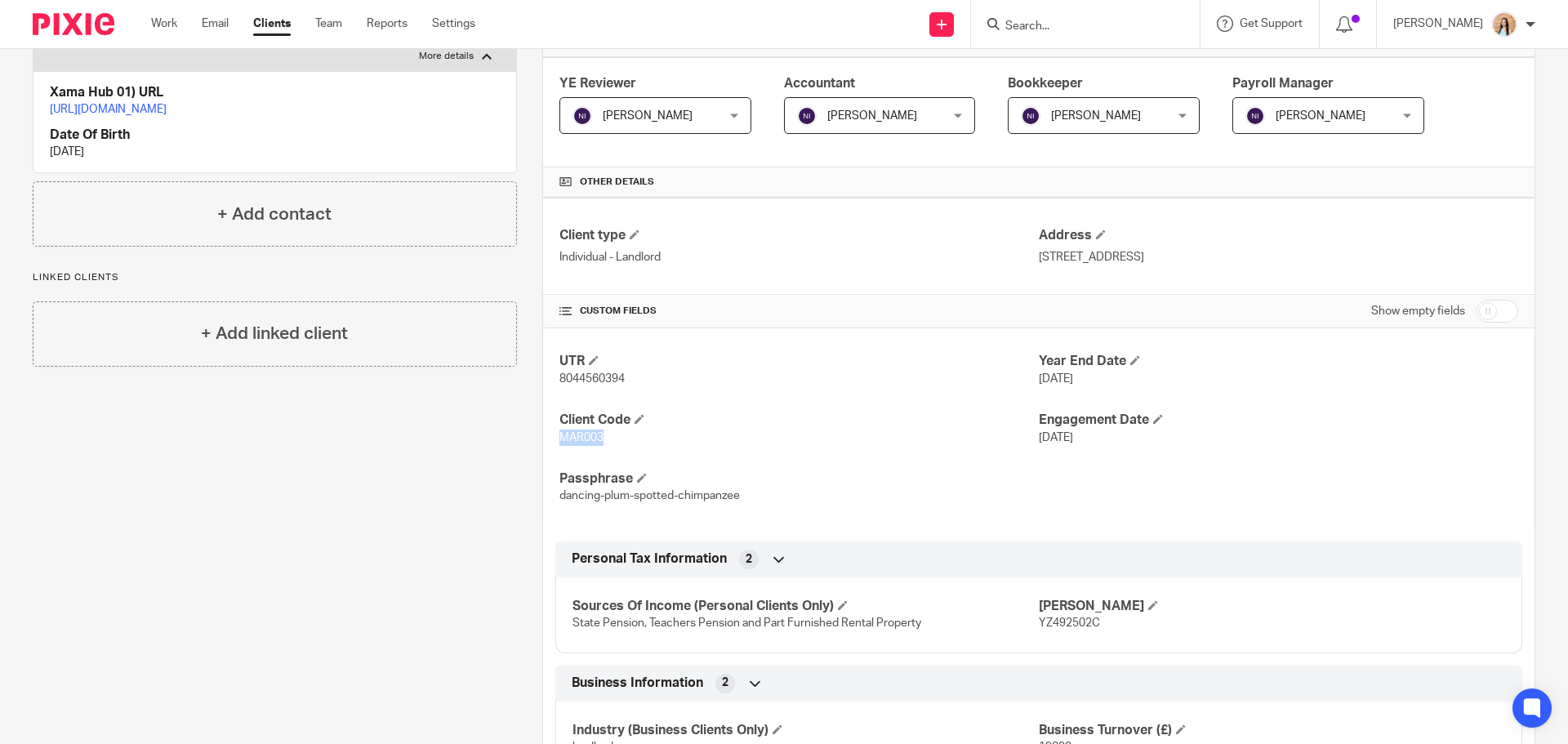
scroll to position [244, 0]
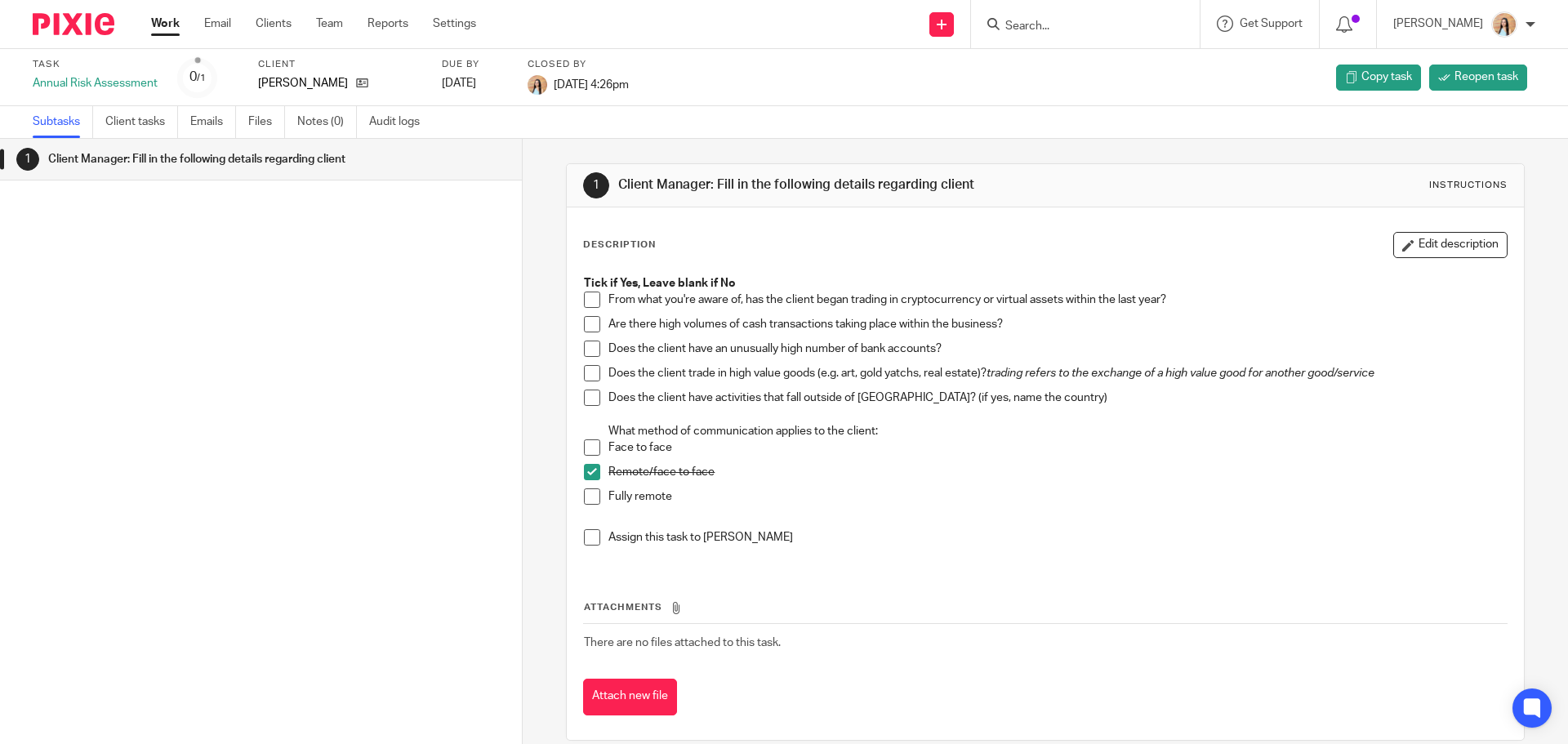
click at [173, 23] on link "Work" at bounding box center [165, 23] width 29 height 16
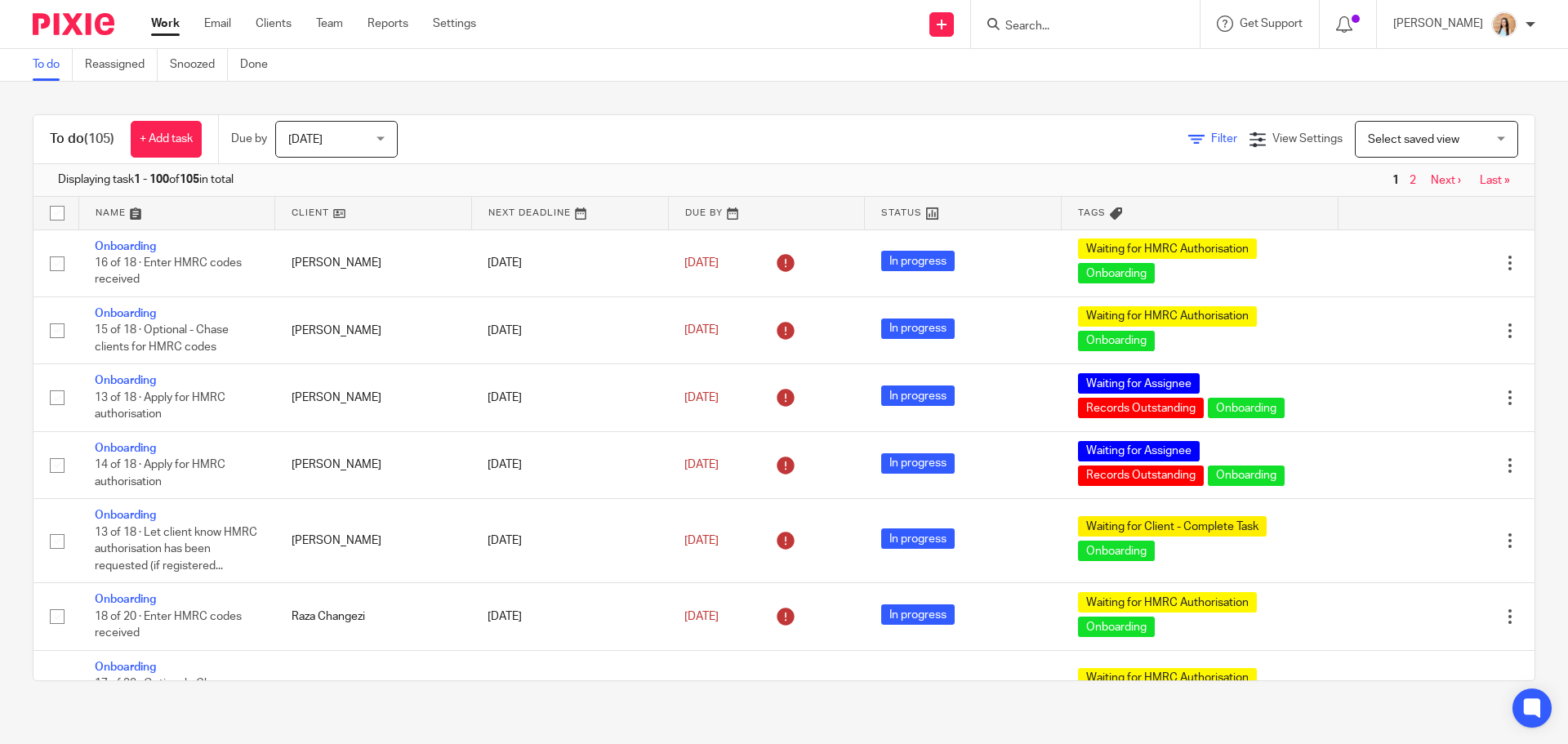
click at [1189, 138] on icon at bounding box center [1196, 139] width 16 height 16
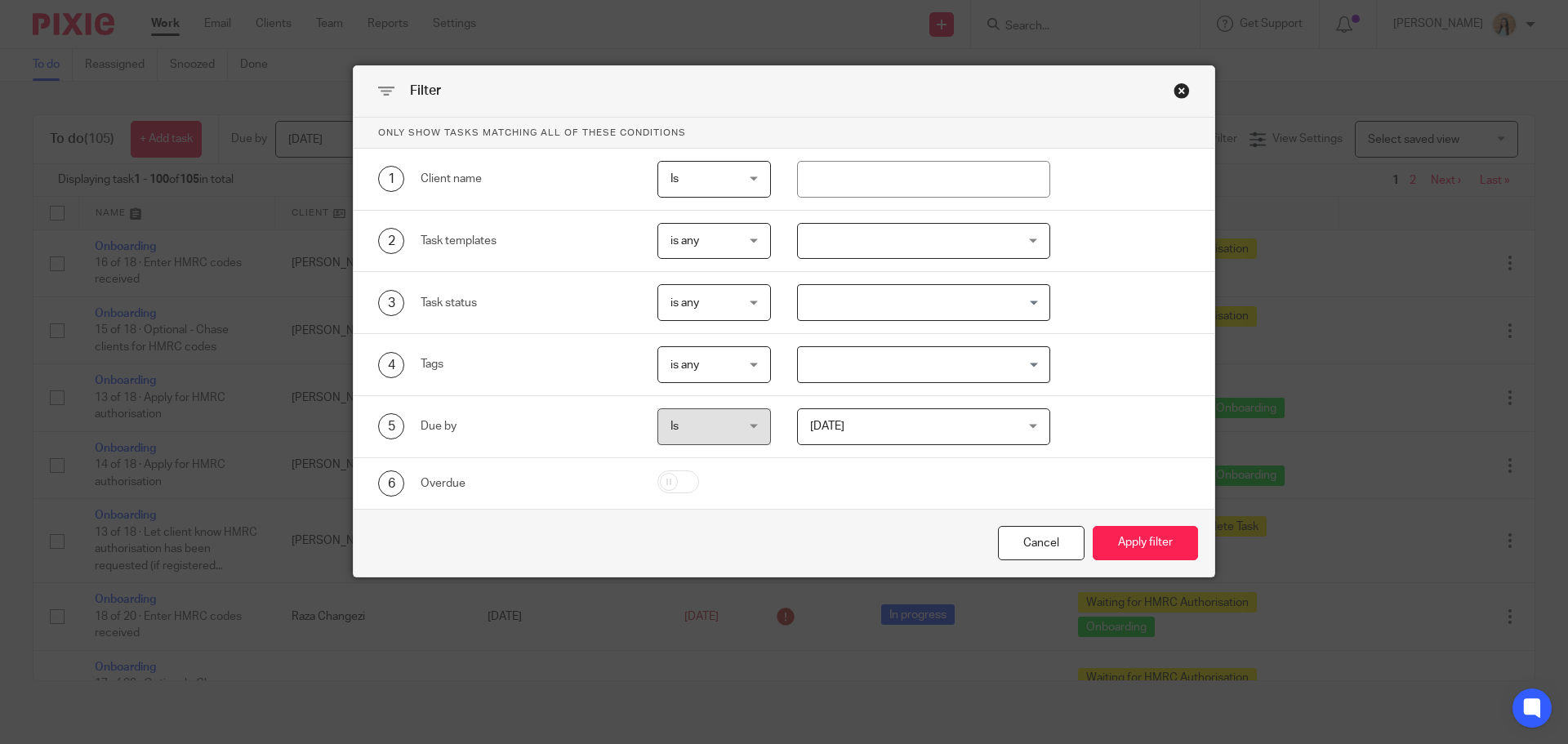
click at [907, 235] on div at bounding box center [924, 241] width 254 height 36
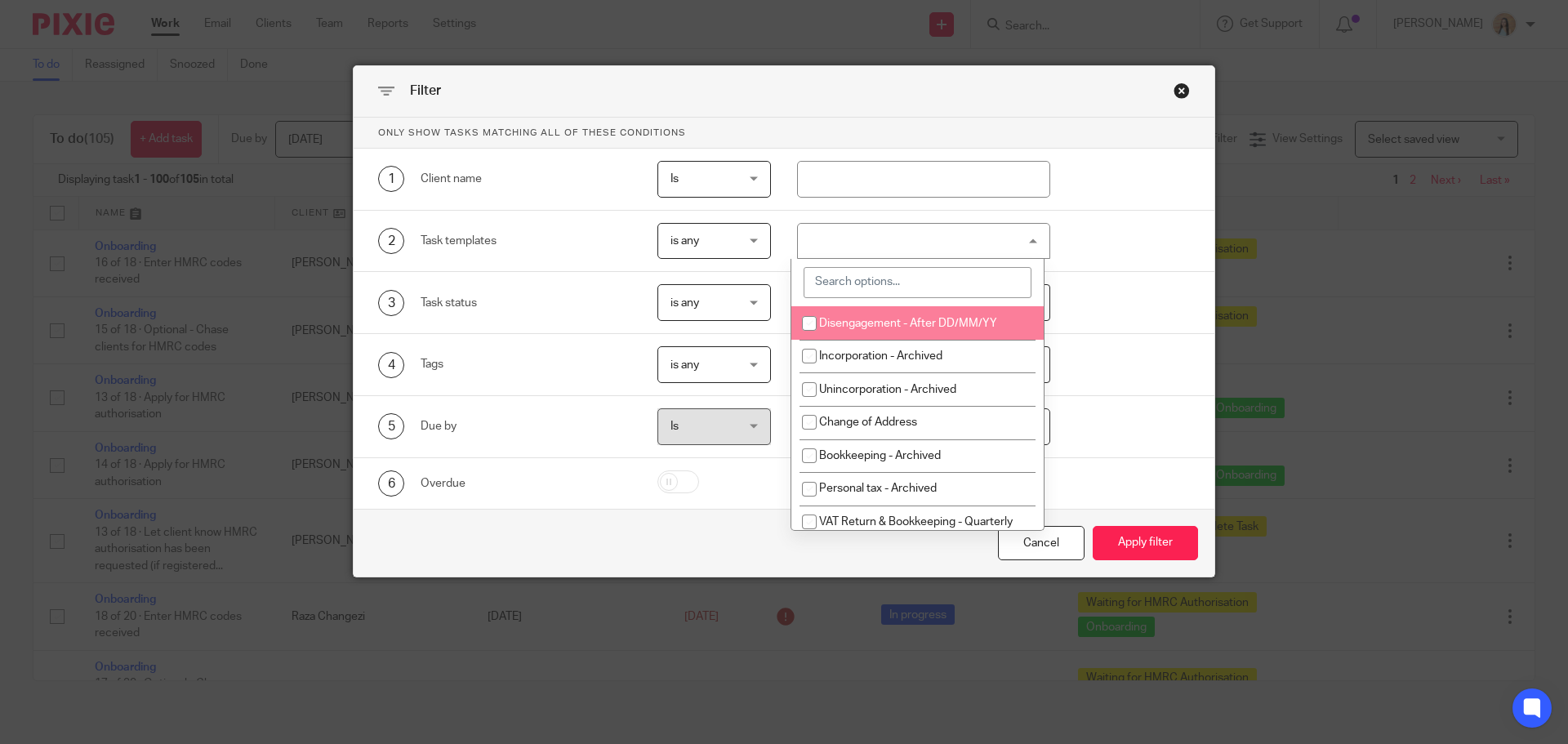
click at [885, 293] on input "search" at bounding box center [917, 283] width 228 height 31
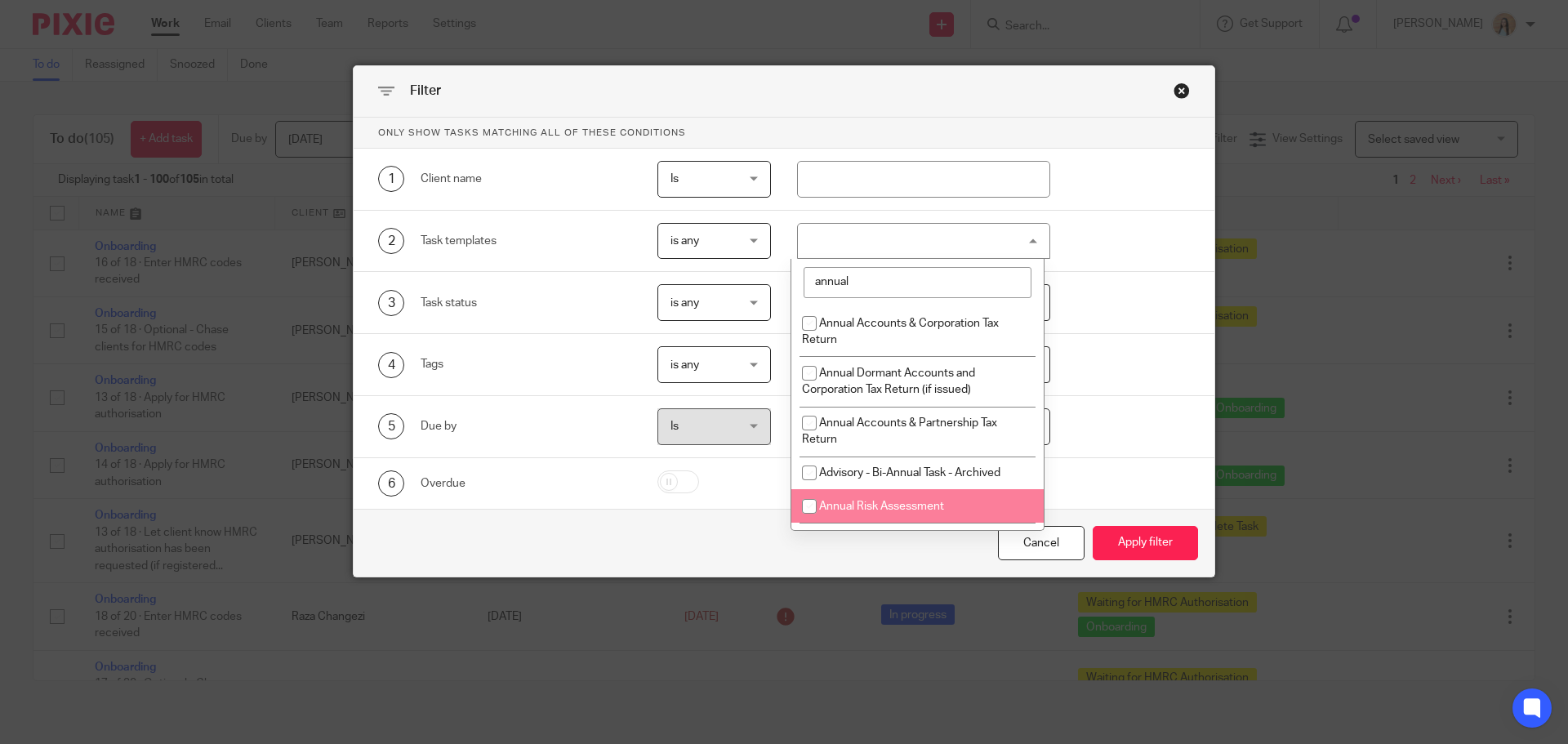
type input "annual"
click at [977, 493] on li "Annual Risk Assessment" at bounding box center [917, 505] width 252 height 33
checkbox input "true"
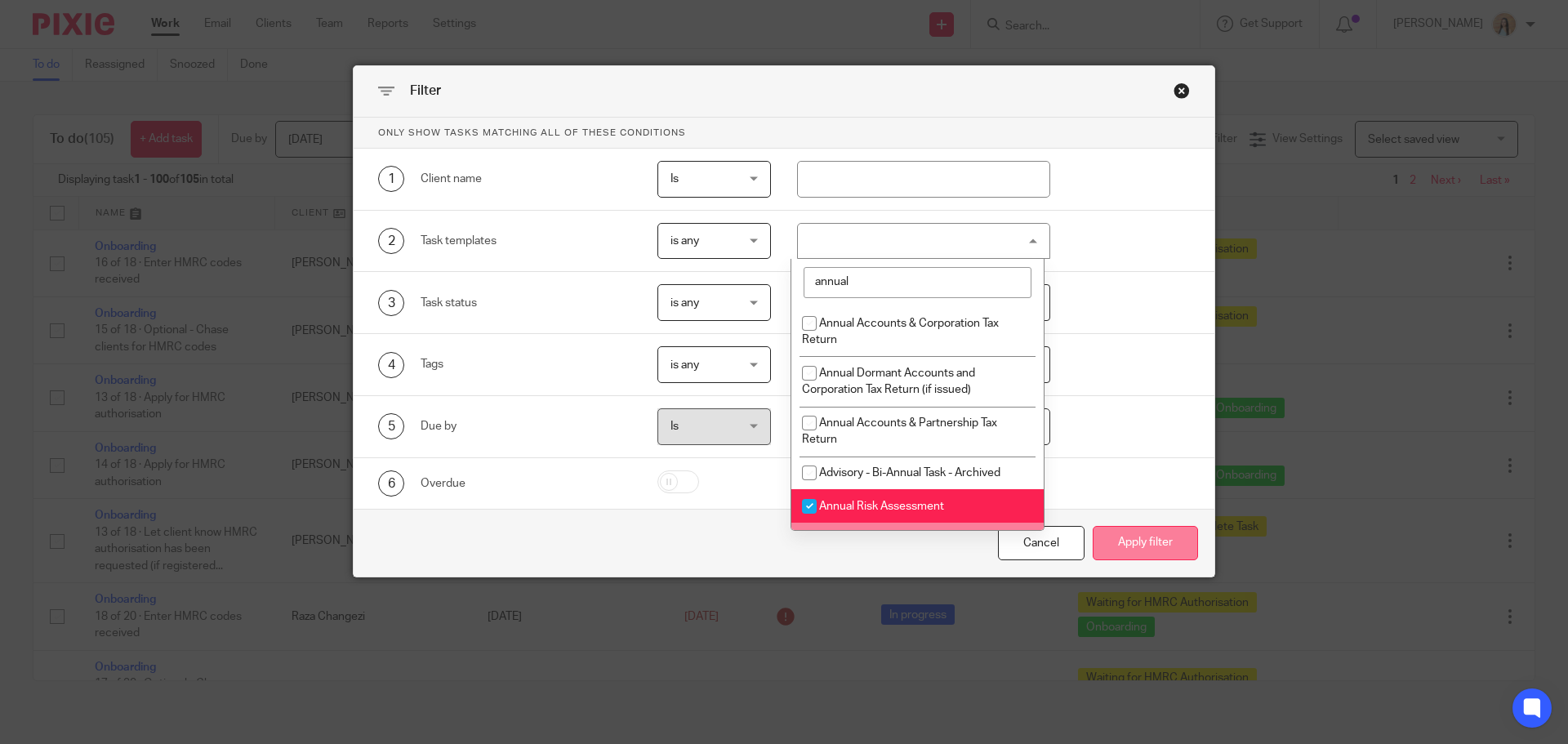
click at [1116, 542] on button "Apply filter" at bounding box center [1146, 543] width 105 height 35
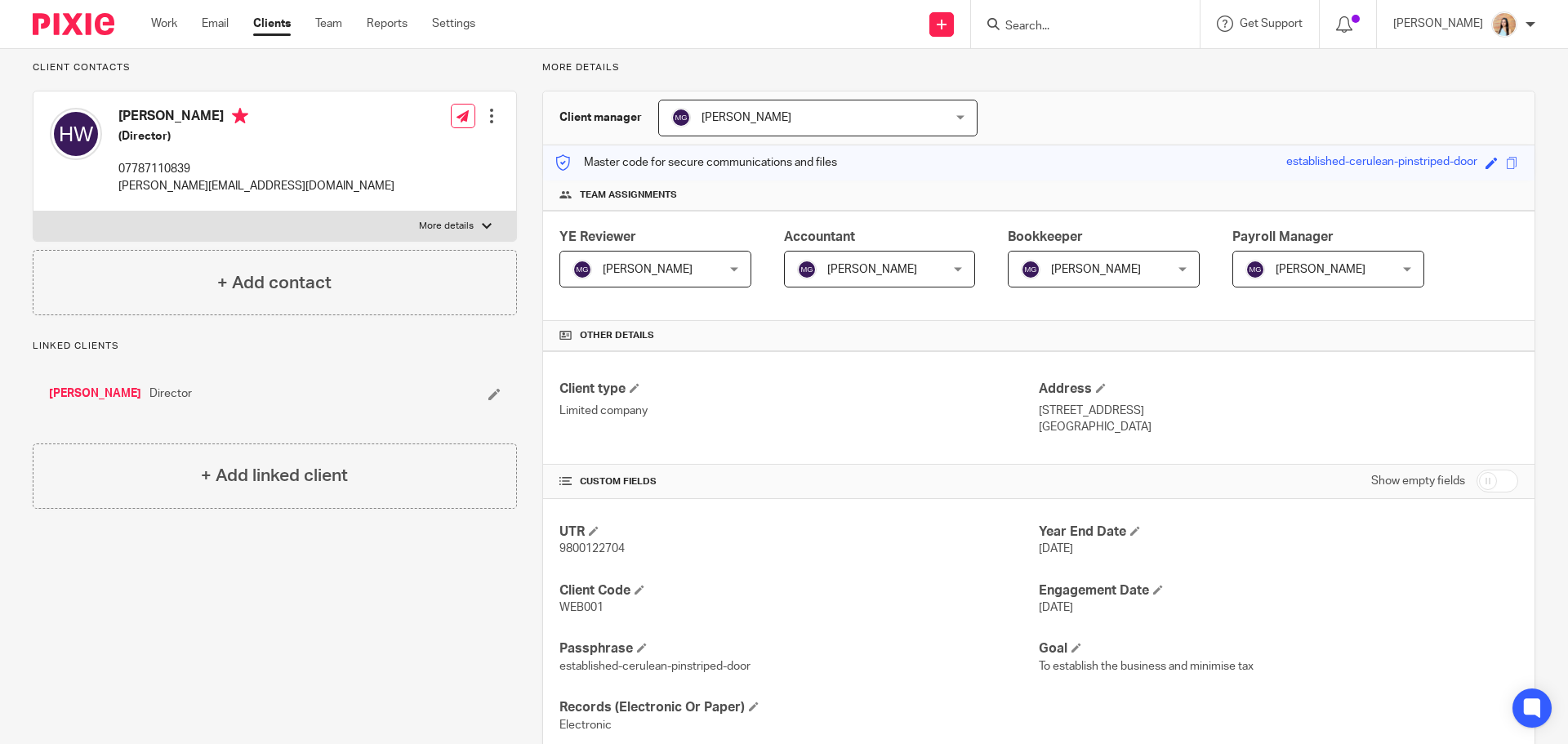
scroll to position [81, 0]
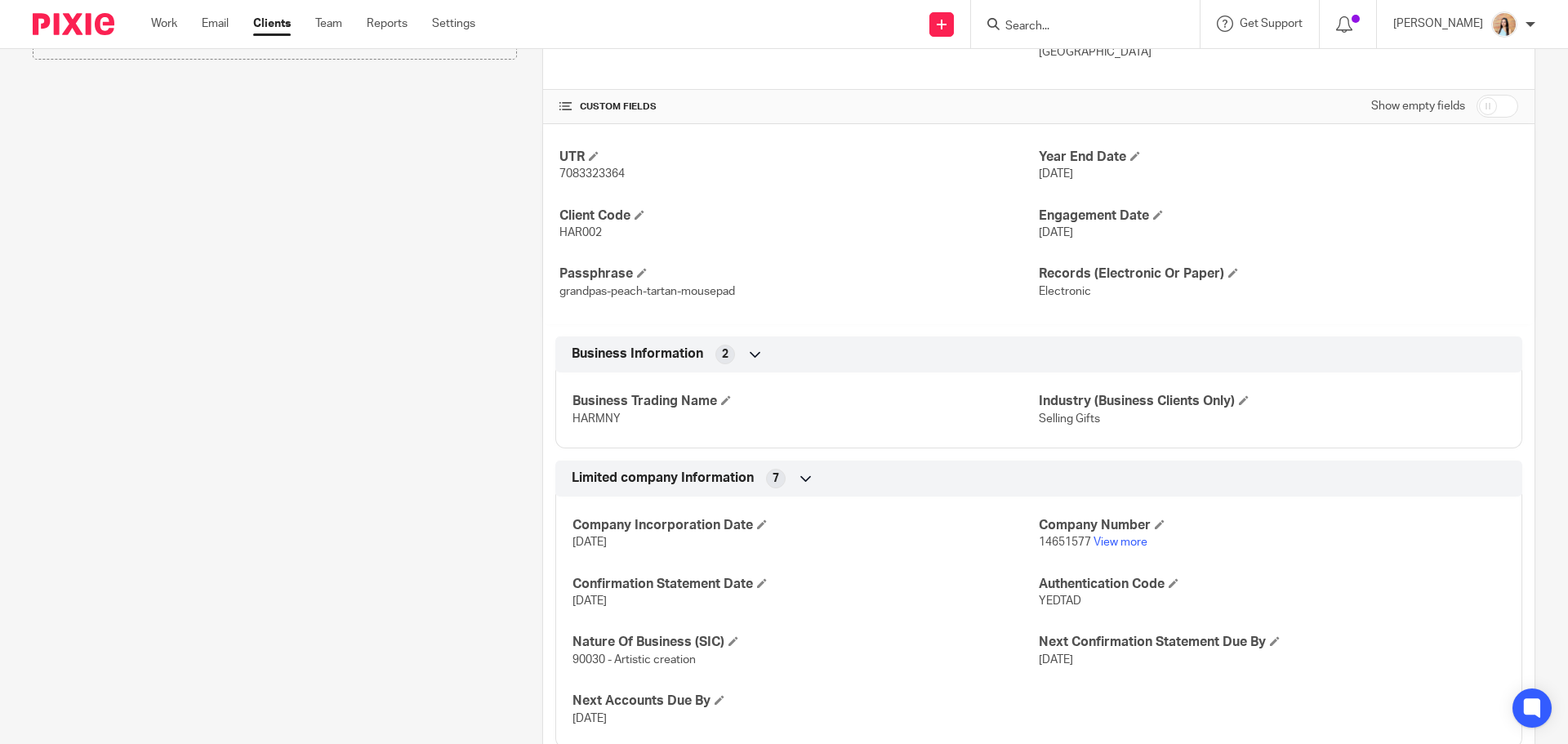
scroll to position [710, 0]
